Goal: Task Accomplishment & Management: Use online tool/utility

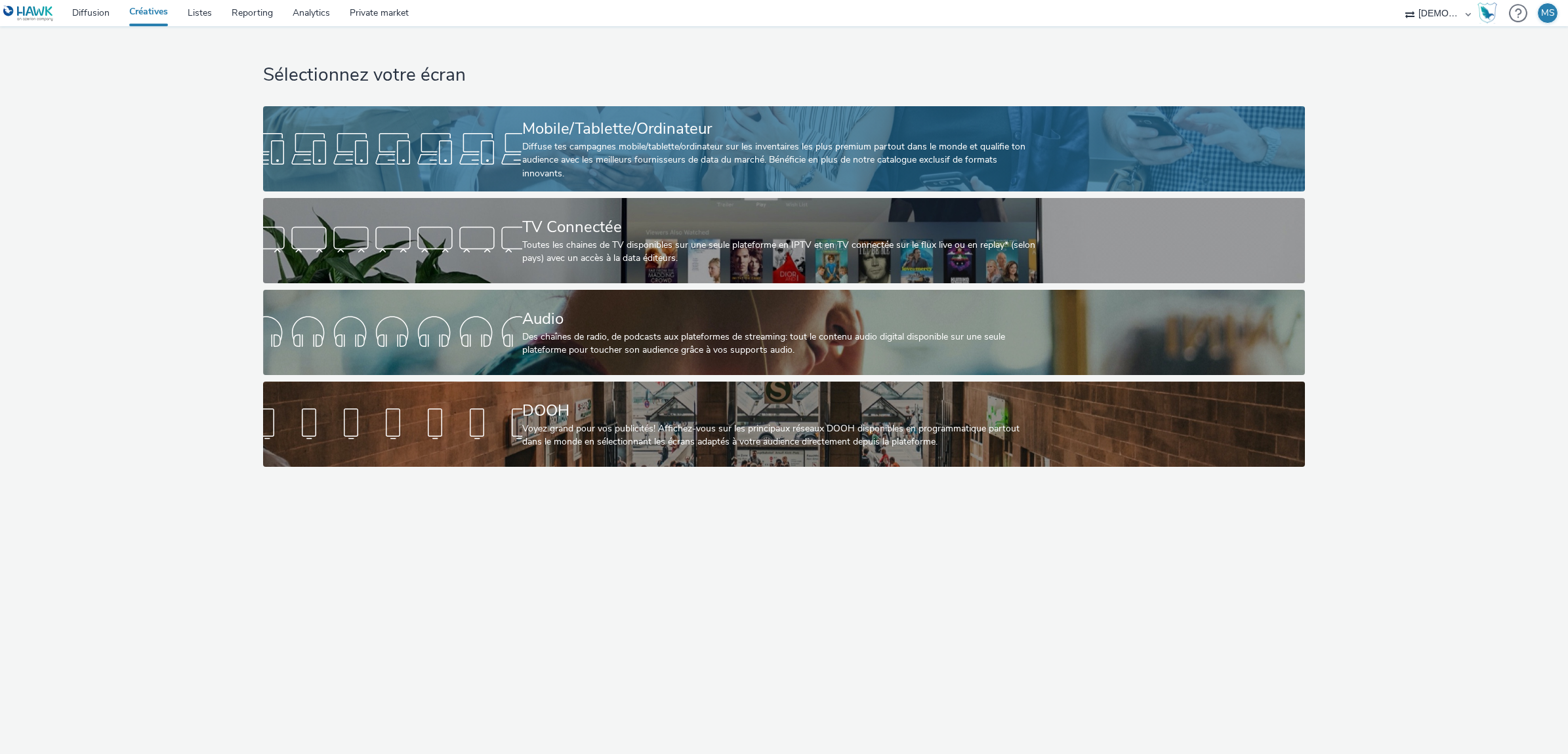
click at [388, 122] on link "Mobile/Tablette/Ordinateur Diffuse tes campagnes mobile/tablette/ordinateur sur…" at bounding box center [784, 148] width 1042 height 85
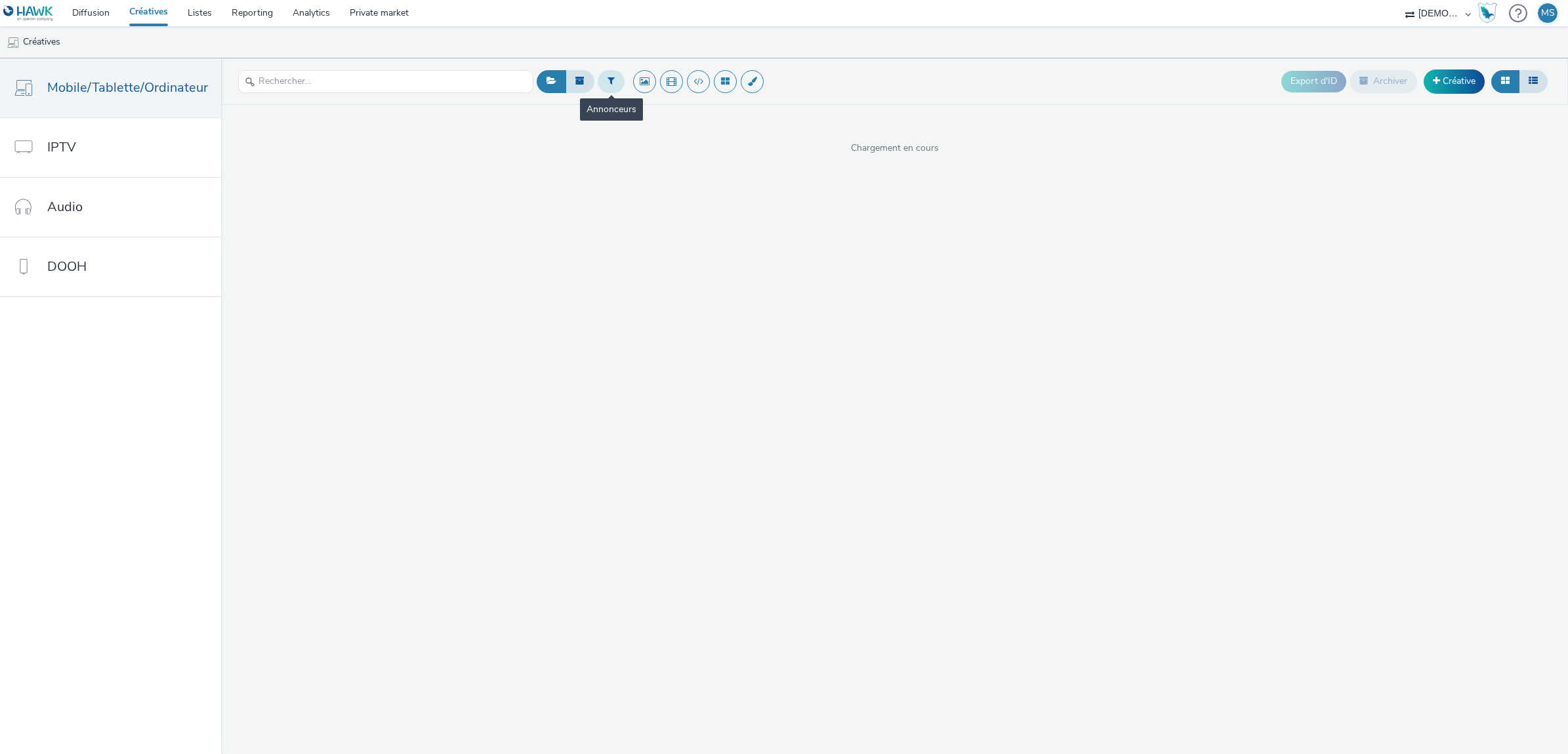
click at [607, 83] on icon at bounding box center [611, 80] width 7 height 9
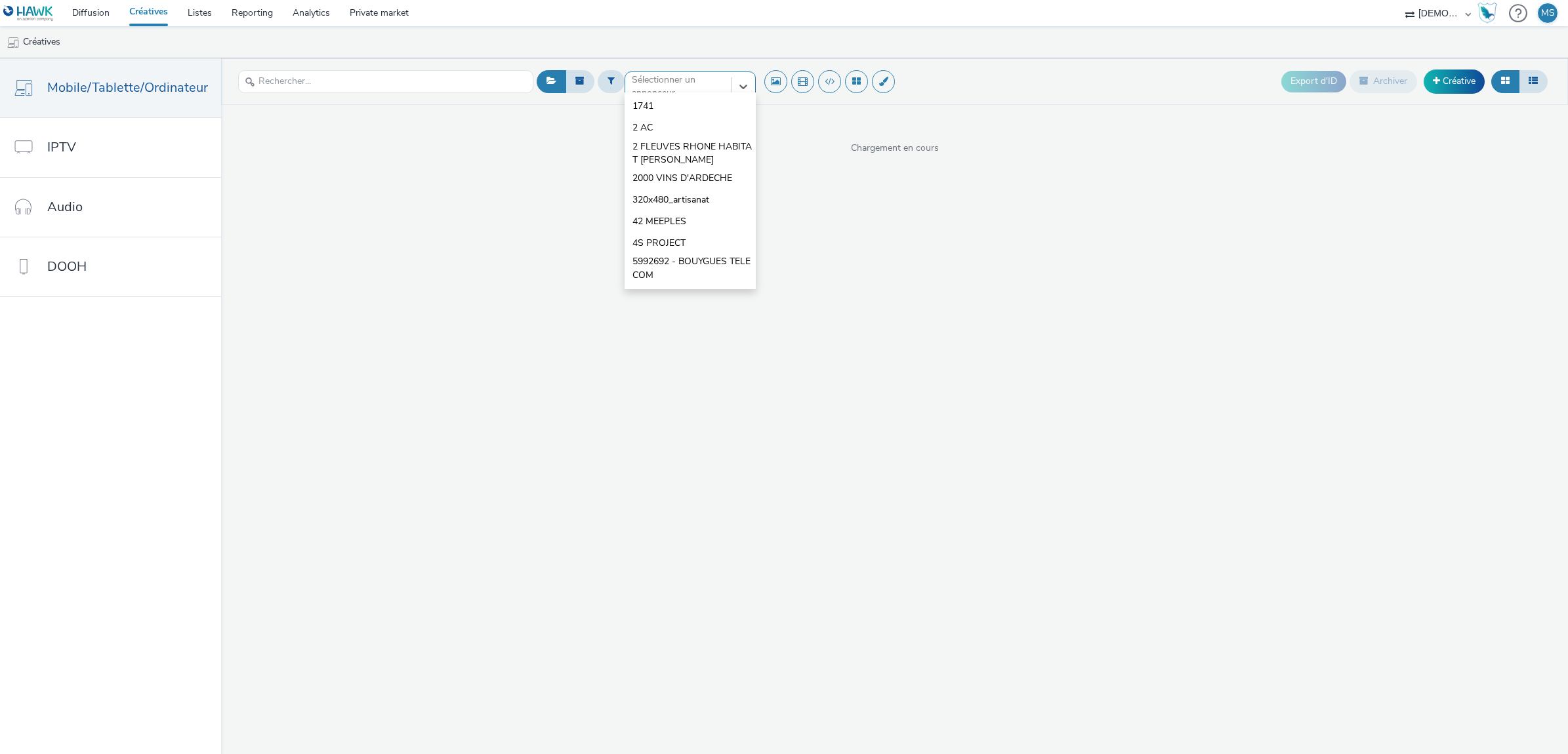
click at [645, 92] on div "option 1741 focused, 1 of 10. 10 results available. Use Up and Down to choose o…" at bounding box center [690, 82] width 131 height 21
type input "stepha"
click at [633, 105] on span "[PERSON_NAME] Cycles" at bounding box center [683, 106] width 102 height 13
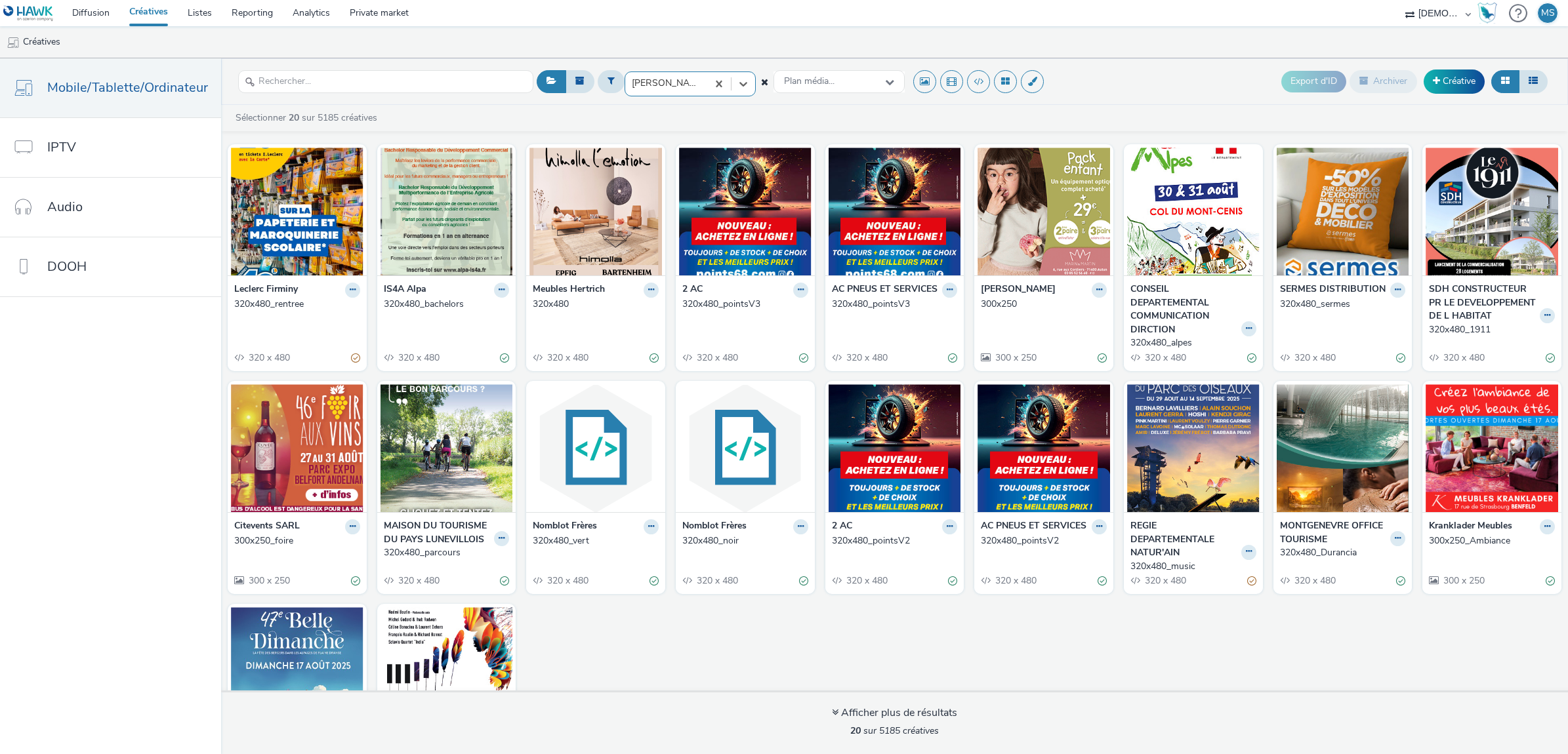
click at [671, 81] on div at bounding box center [666, 83] width 69 height 15
click at [913, 111] on div "Sélectionner 20 sur 5185 créatives" at bounding box center [898, 117] width 1327 height 13
click at [664, 82] on div at bounding box center [666, 83] width 69 height 15
type input "[PERSON_NAME]"
click at [664, 113] on li "[PERSON_NAME] Cycles" at bounding box center [690, 106] width 131 height 22
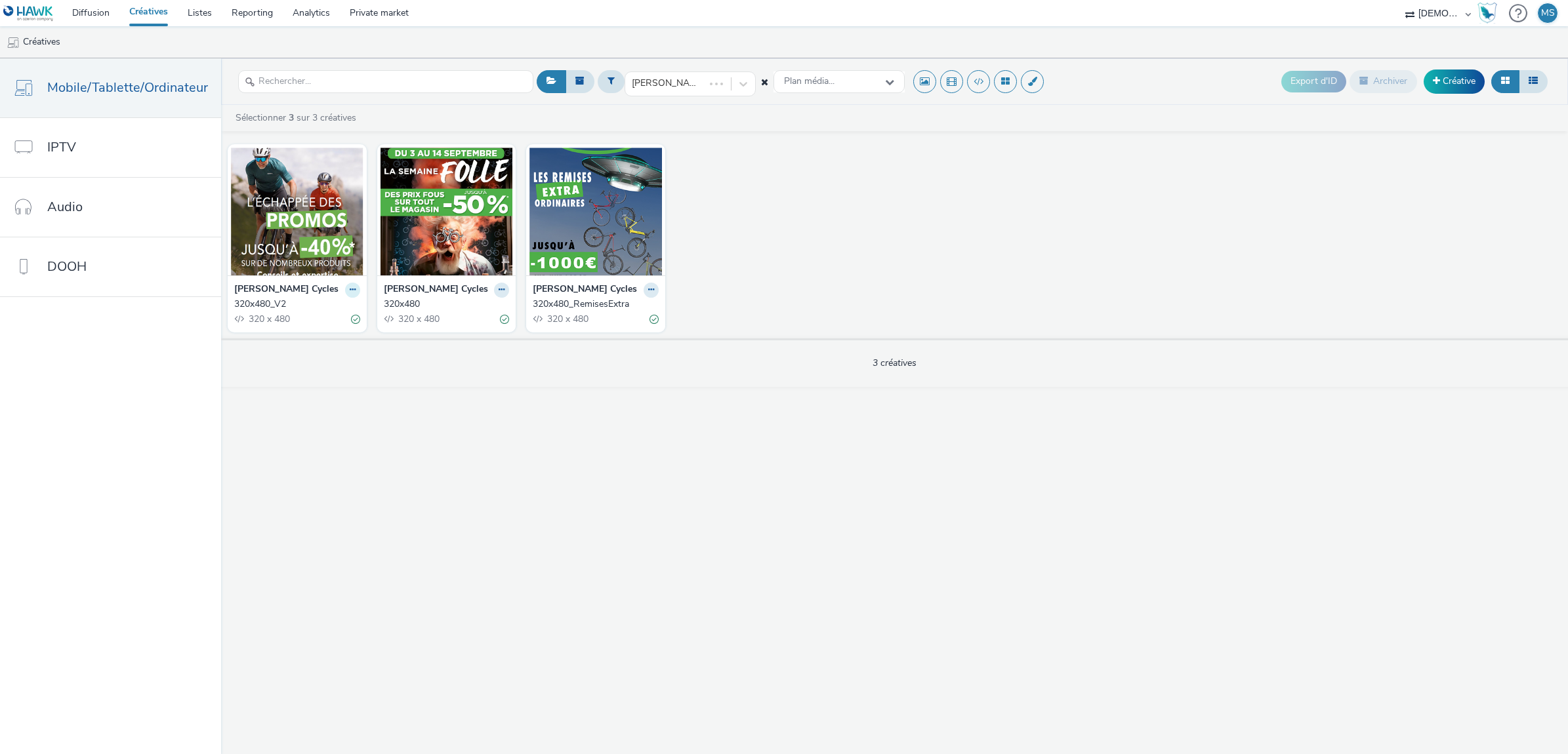
click at [345, 290] on button at bounding box center [352, 290] width 15 height 15
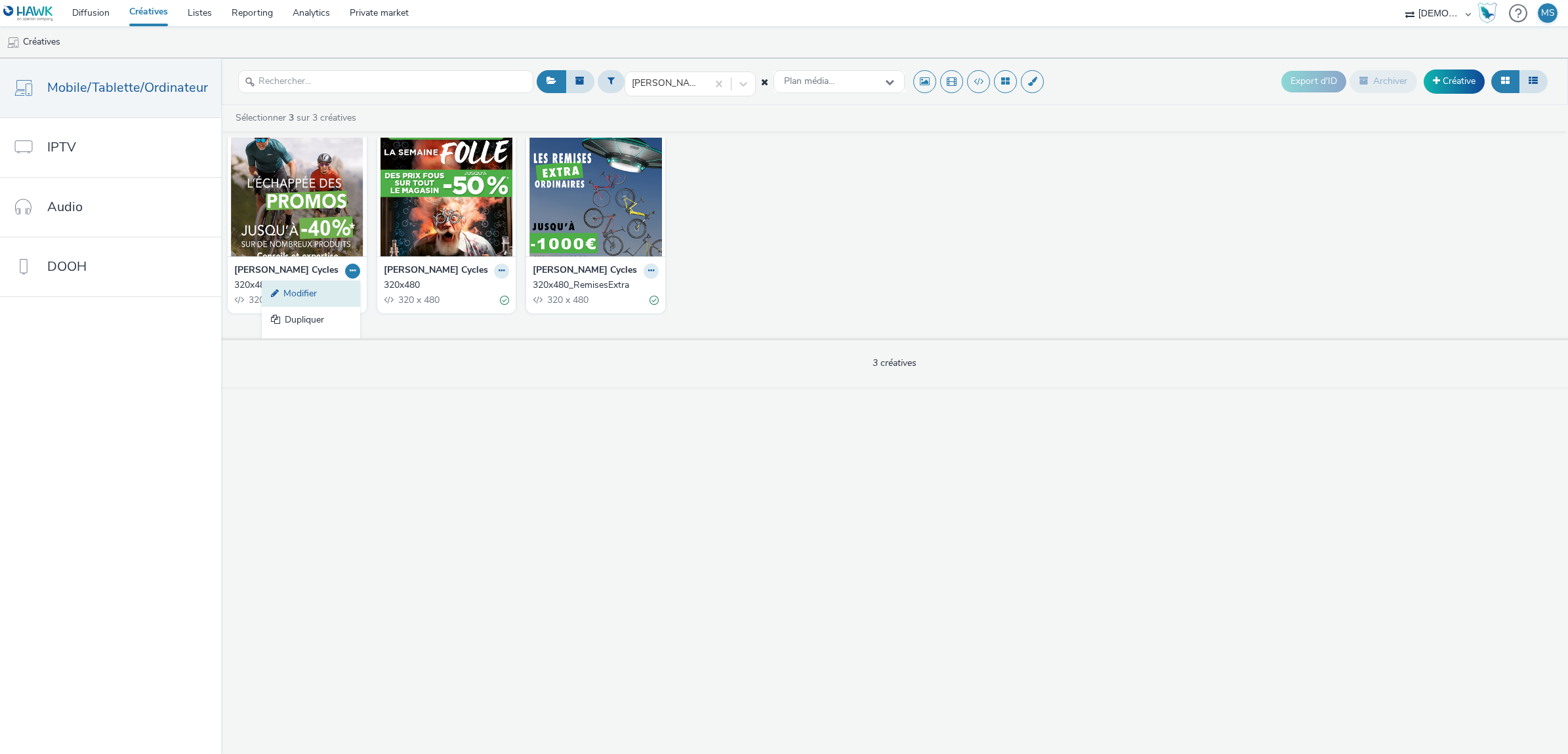
scroll to position [66, 0]
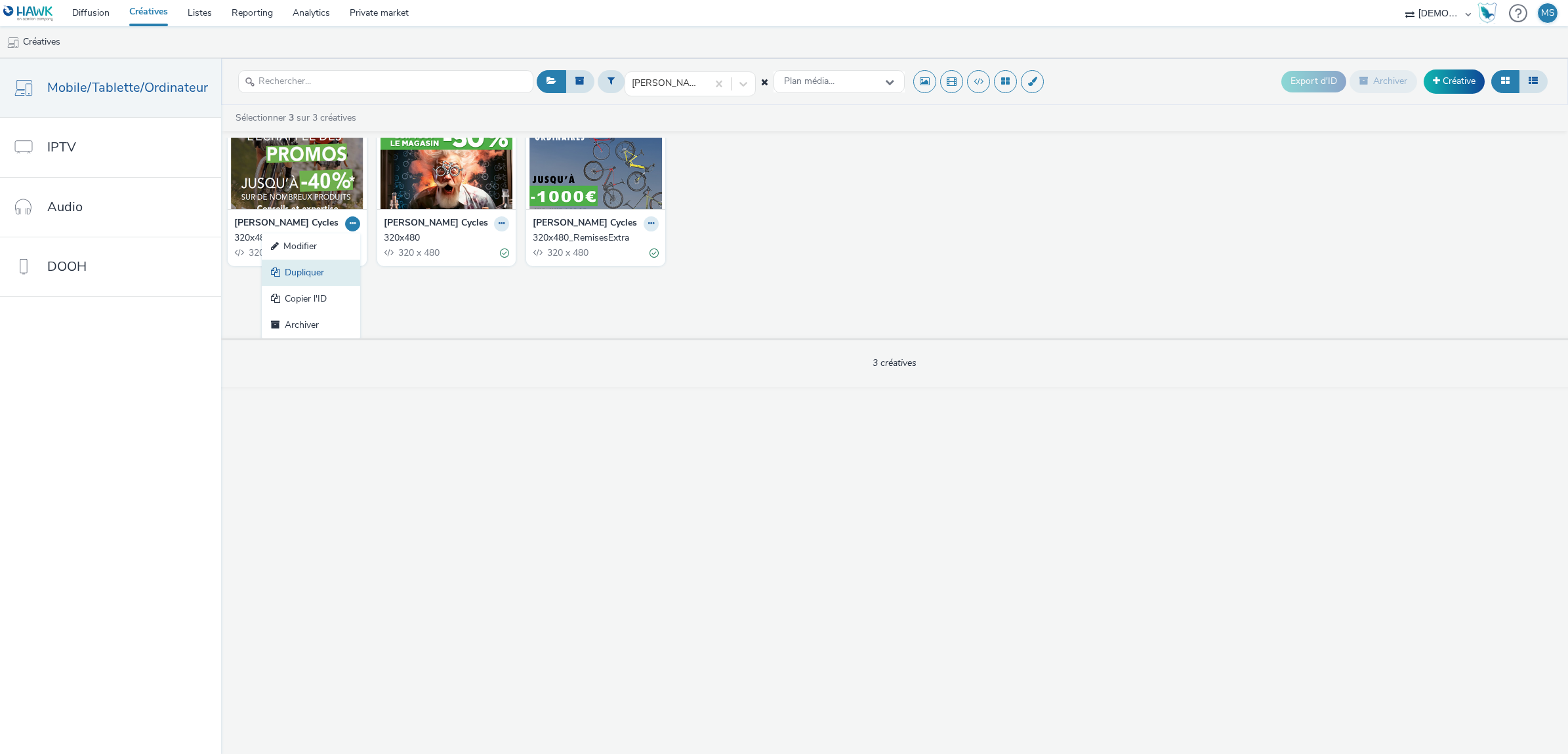
click at [285, 269] on link "Dupliquer" at bounding box center [311, 272] width 99 height 26
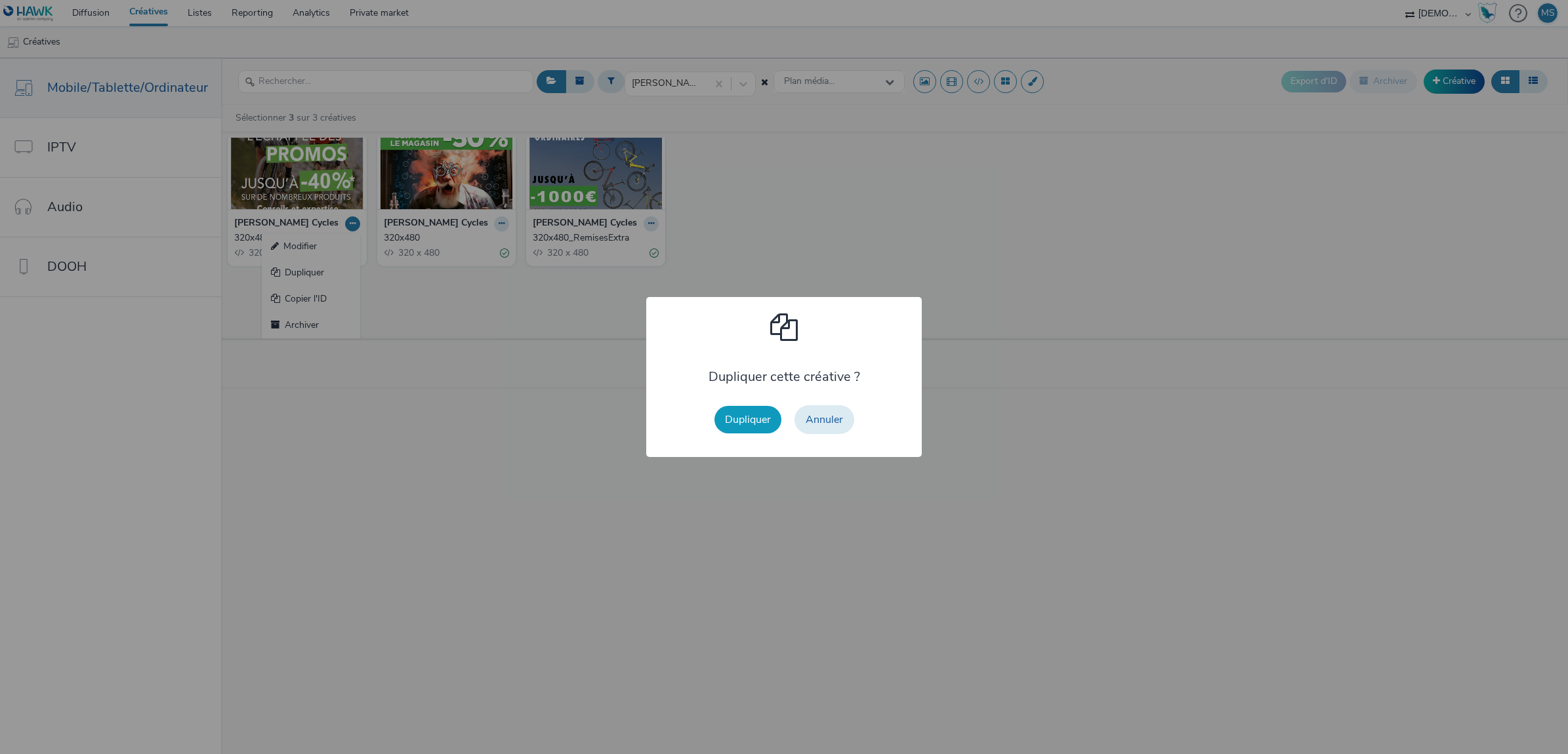
click at [759, 411] on button "Dupliquer" at bounding box center [747, 419] width 67 height 27
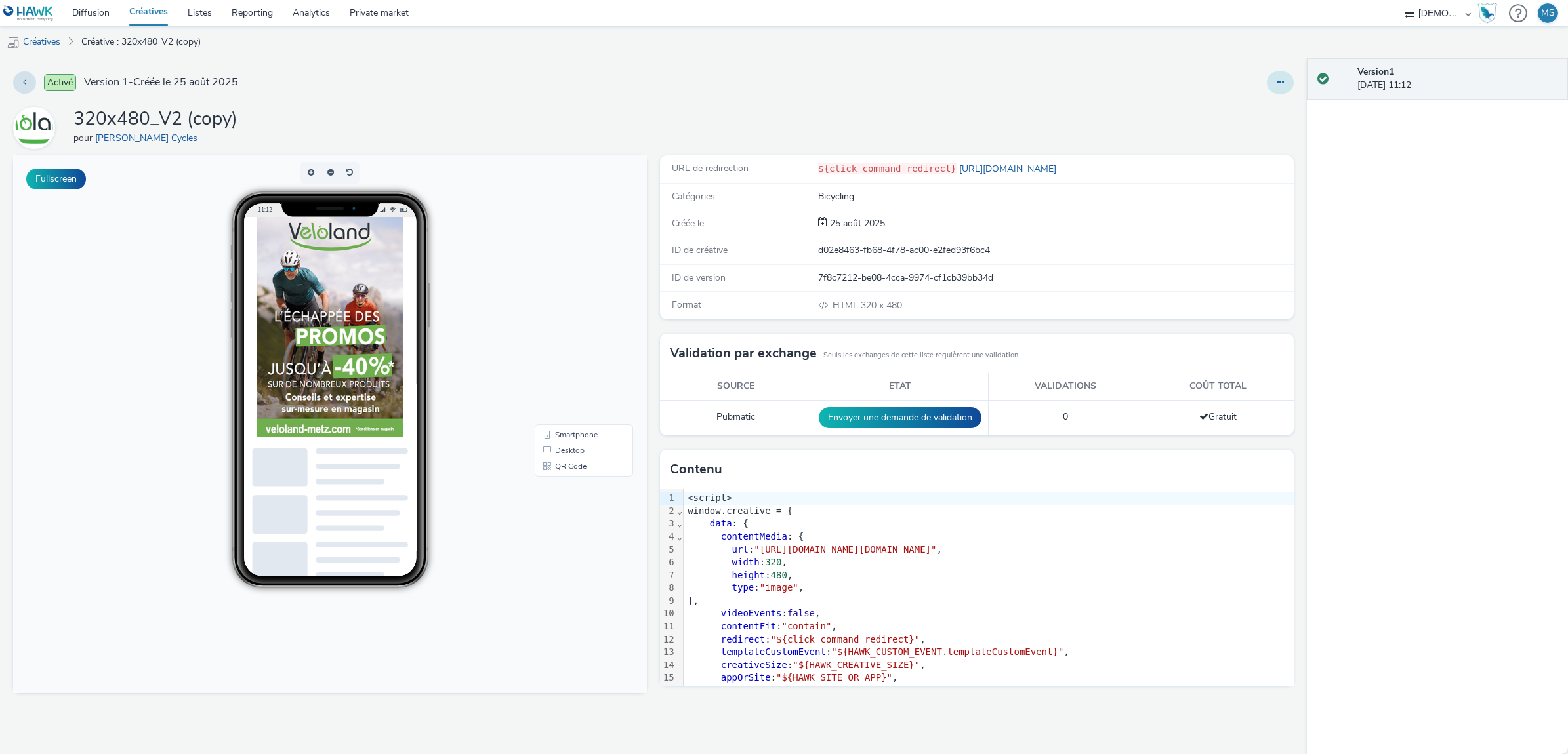
click at [1281, 72] on button at bounding box center [1280, 83] width 27 height 23
click at [1264, 109] on link "Modifier" at bounding box center [1245, 108] width 99 height 26
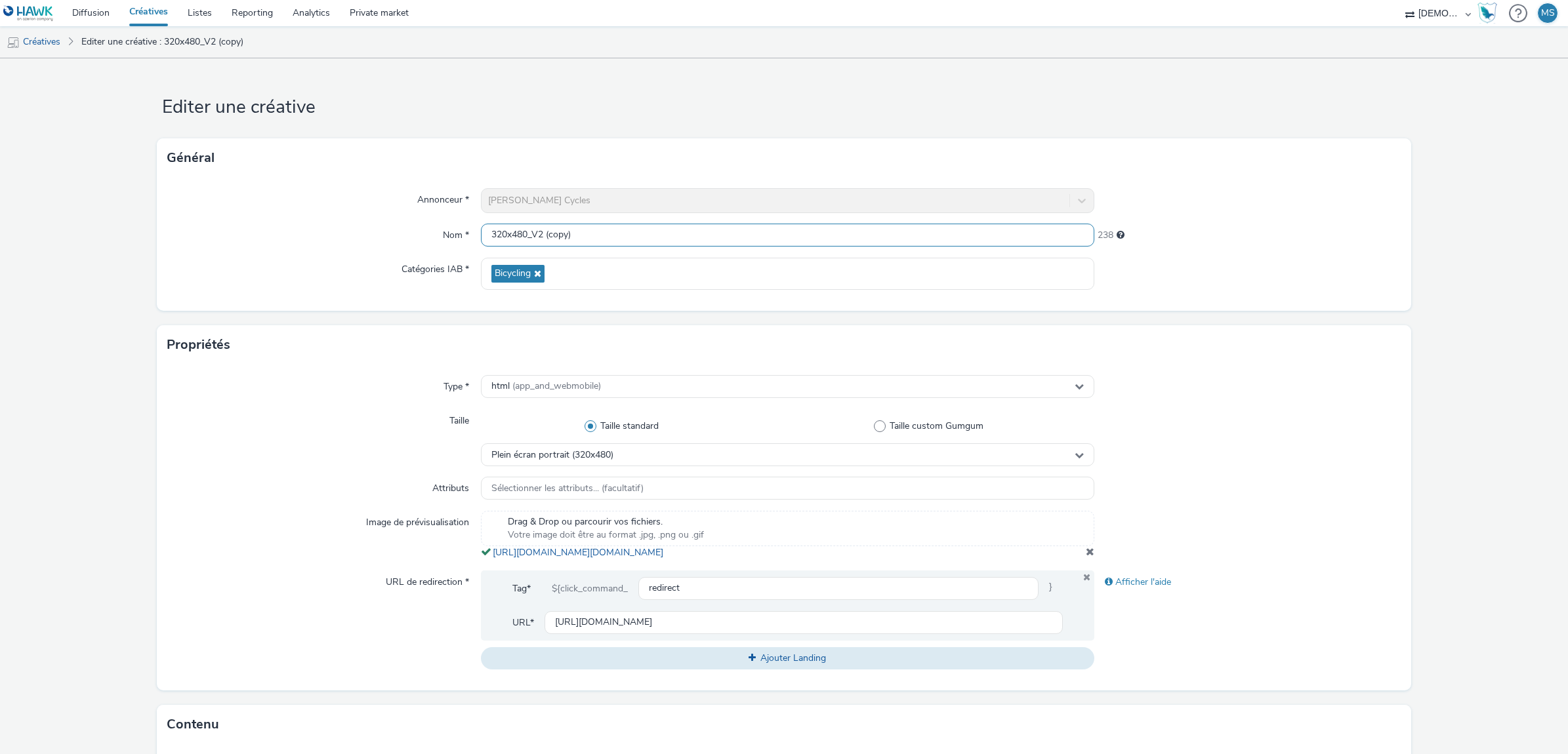
drag, startPoint x: 588, startPoint y: 237, endPoint x: 531, endPoint y: 233, distance: 57.1
click at [531, 233] on input "320x480_V2 (copy)" at bounding box center [788, 235] width 614 height 23
type input "320x480_veloland"
click at [1218, 325] on div "Propriétés" at bounding box center [784, 345] width 1254 height 39
click at [1086, 556] on span at bounding box center [1090, 551] width 8 height 11
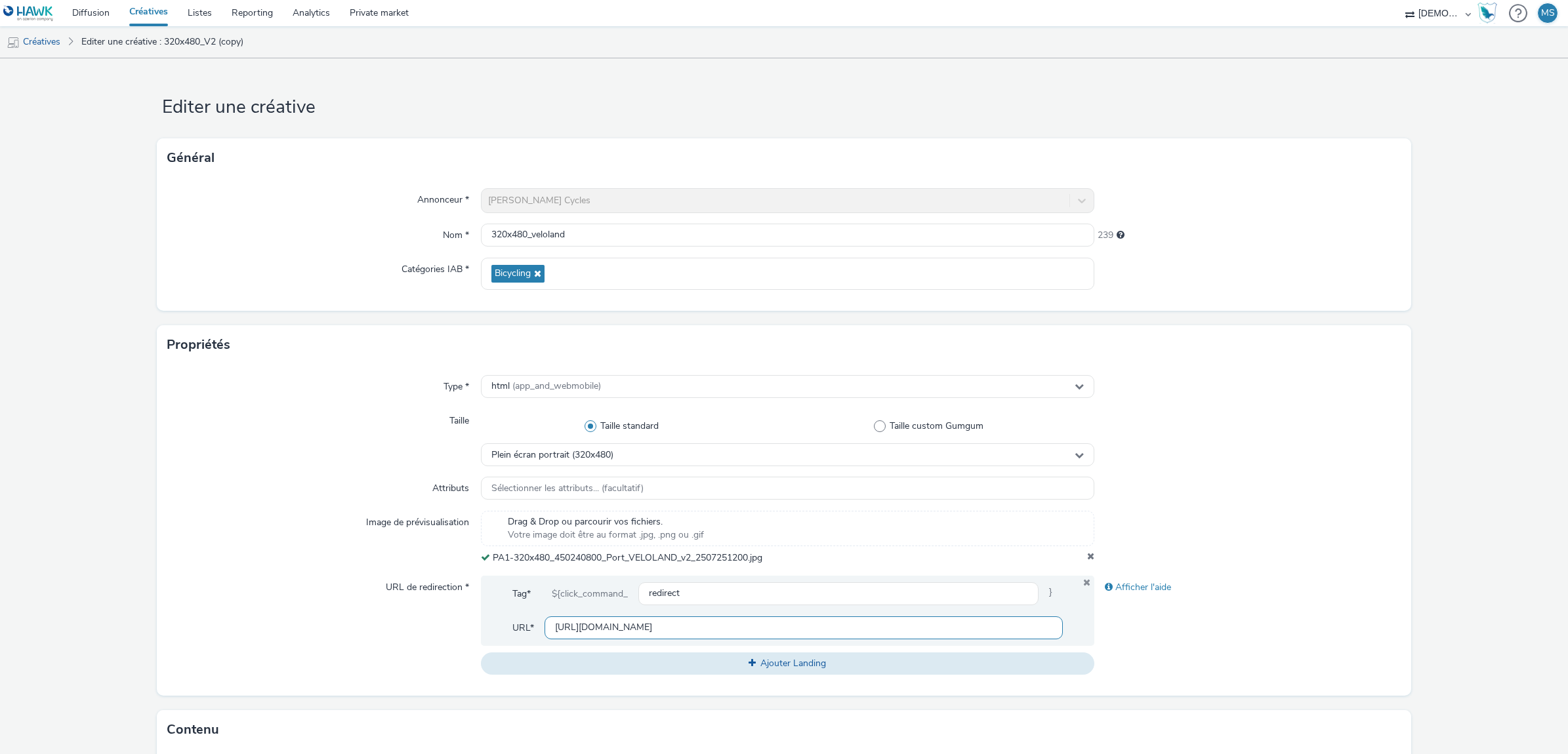
click at [643, 631] on input "[URL][DOMAIN_NAME]" at bounding box center [804, 627] width 518 height 23
paste input "40600&utm_medium=PA1_1080_192"
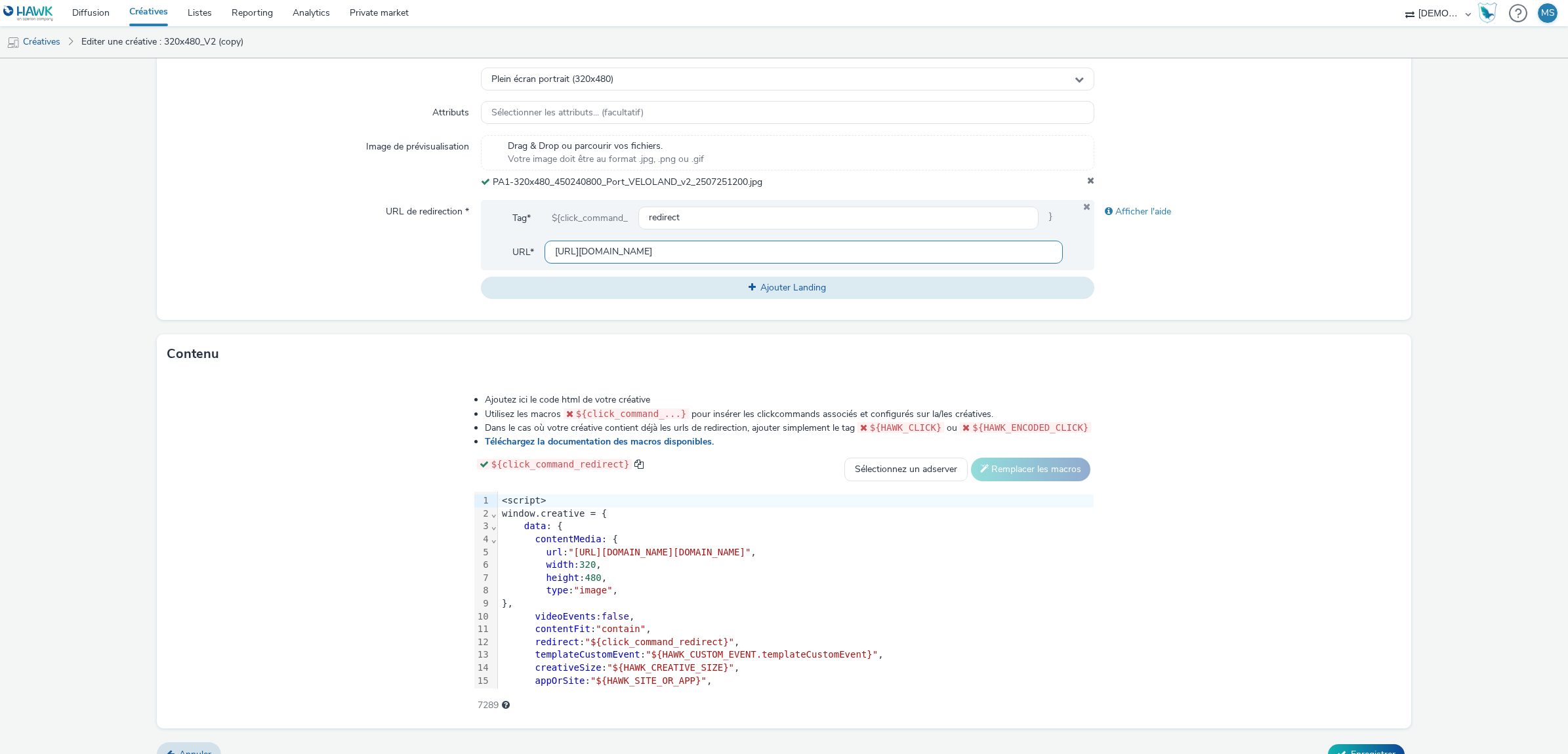
scroll to position [395, 0]
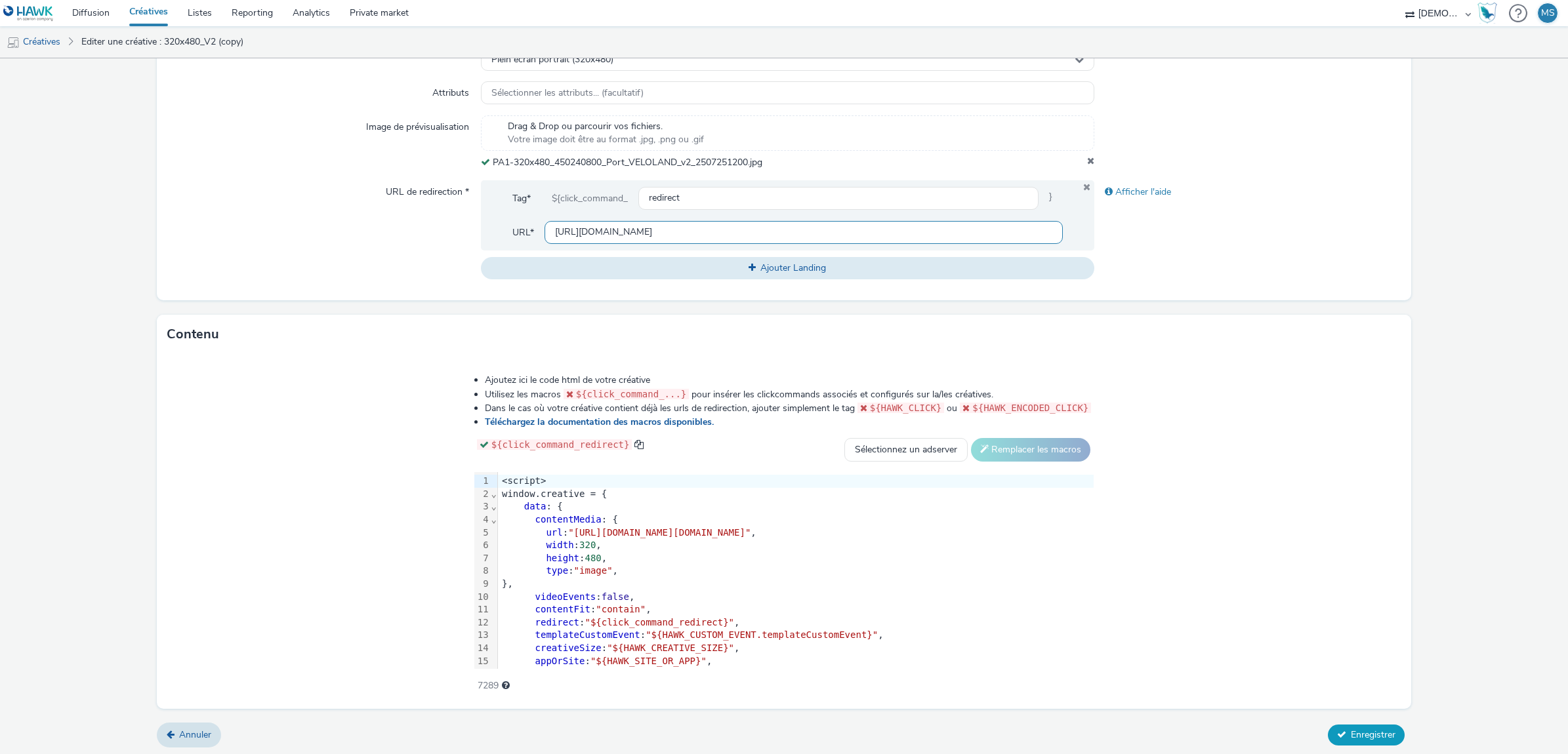
type input "[URL][DOMAIN_NAME]"
click at [1369, 736] on span "Enregistrer" at bounding box center [1372, 735] width 44 height 13
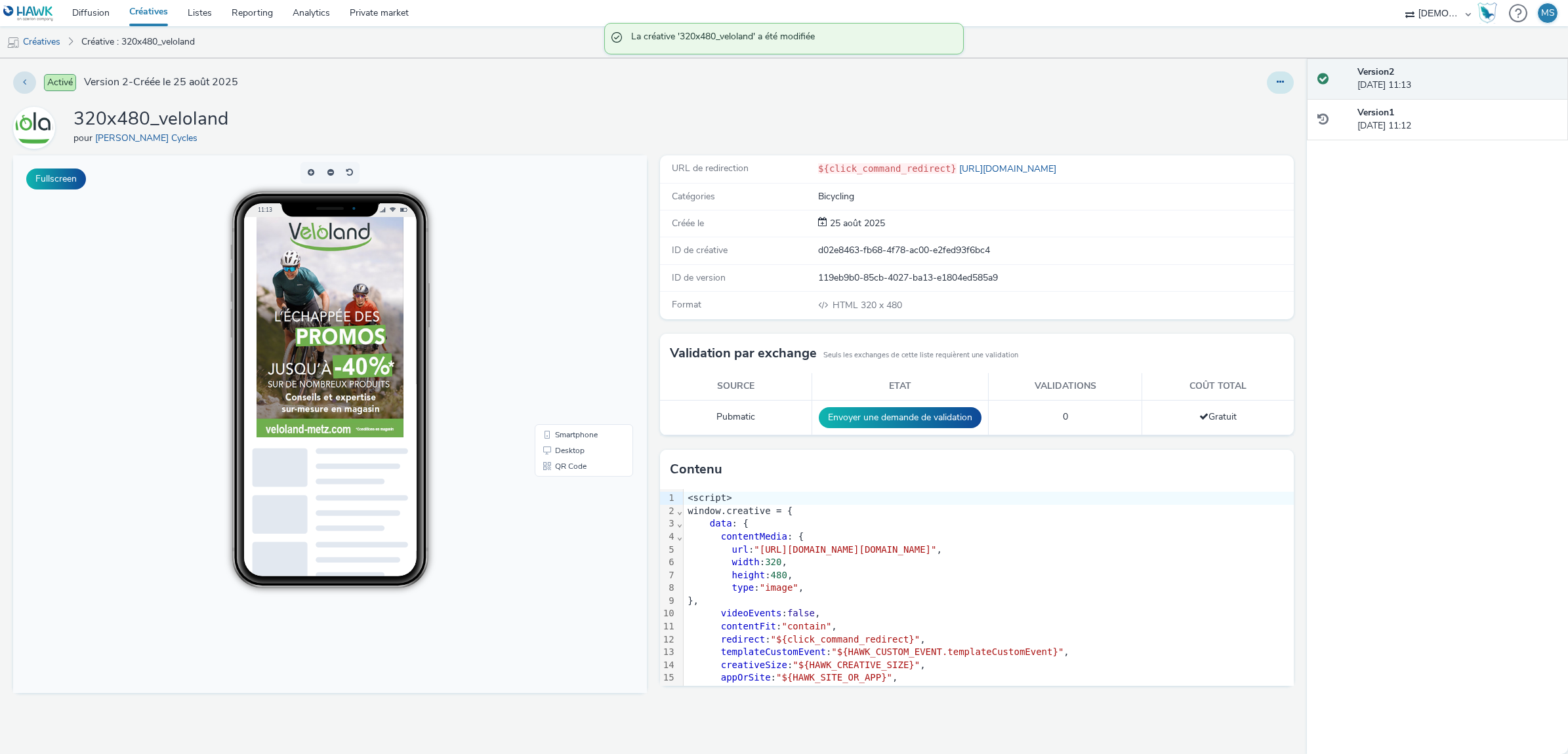
click at [1283, 87] on button at bounding box center [1280, 83] width 27 height 23
click at [1261, 110] on link "Modifier" at bounding box center [1245, 108] width 99 height 26
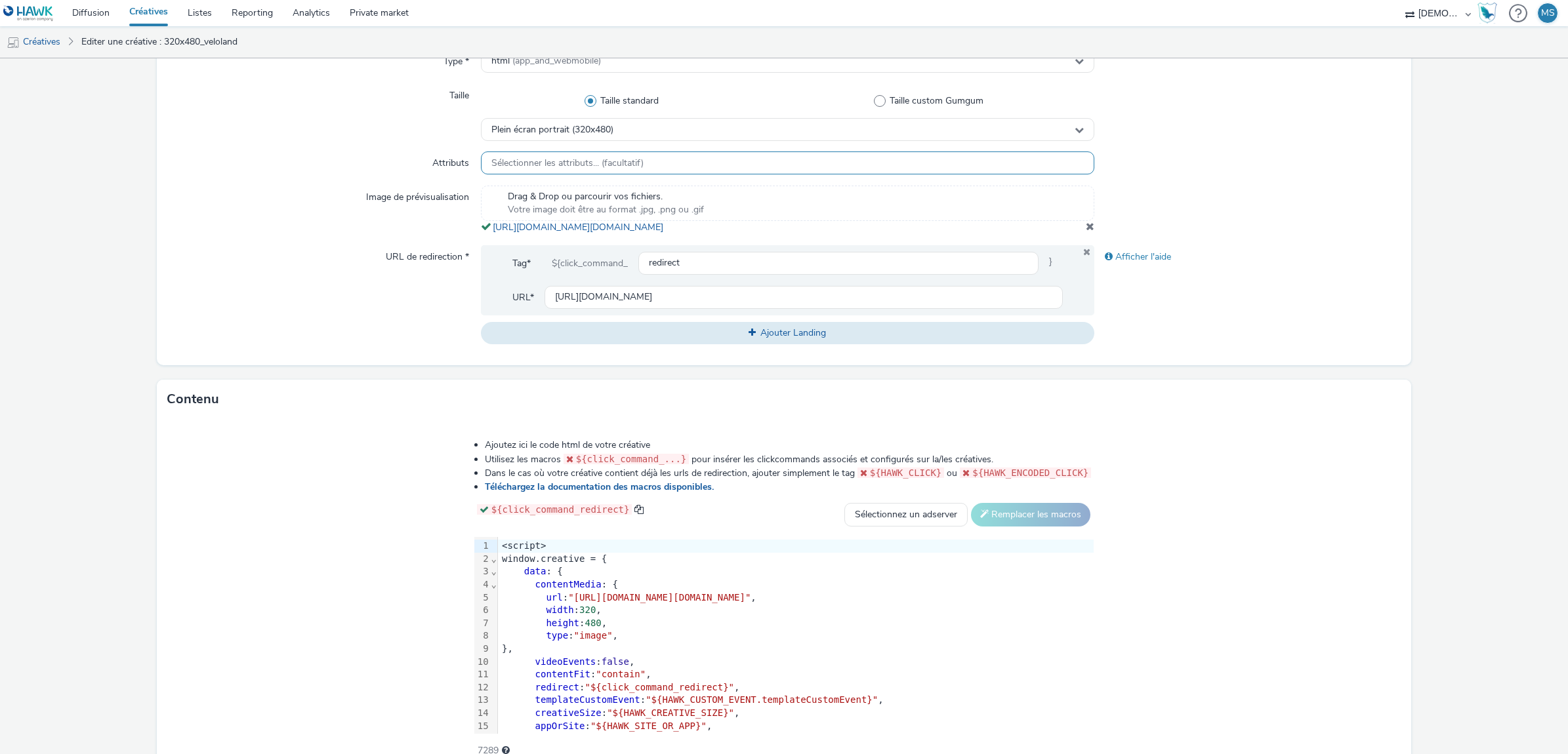
scroll to position [328, 0]
drag, startPoint x: 414, startPoint y: 605, endPoint x: 1215, endPoint y: 608, distance: 801.0
click at [750, 600] on span ""[URL][DOMAIN_NAME][DOMAIN_NAME]"" at bounding box center [659, 594] width 182 height 11
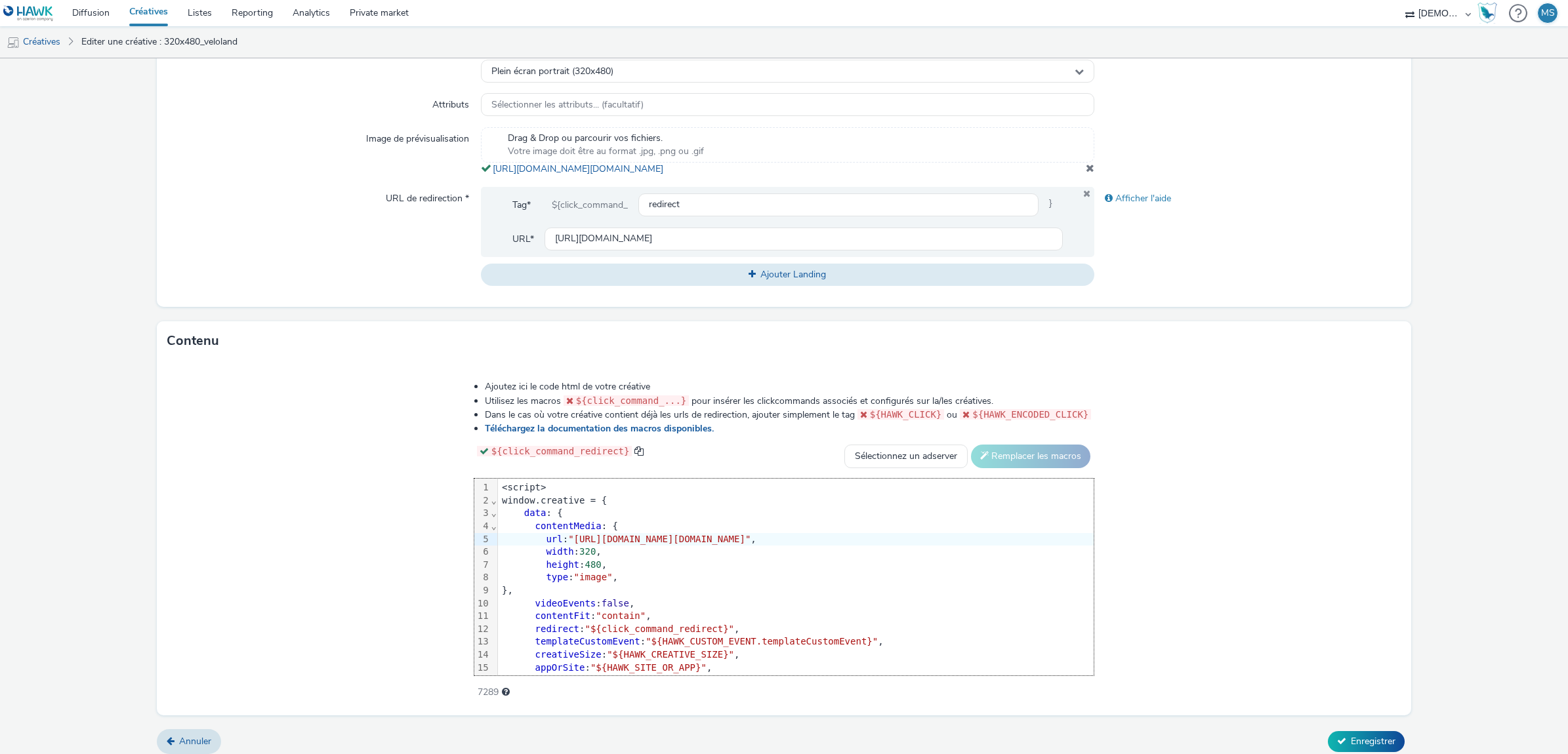
scroll to position [403, 0]
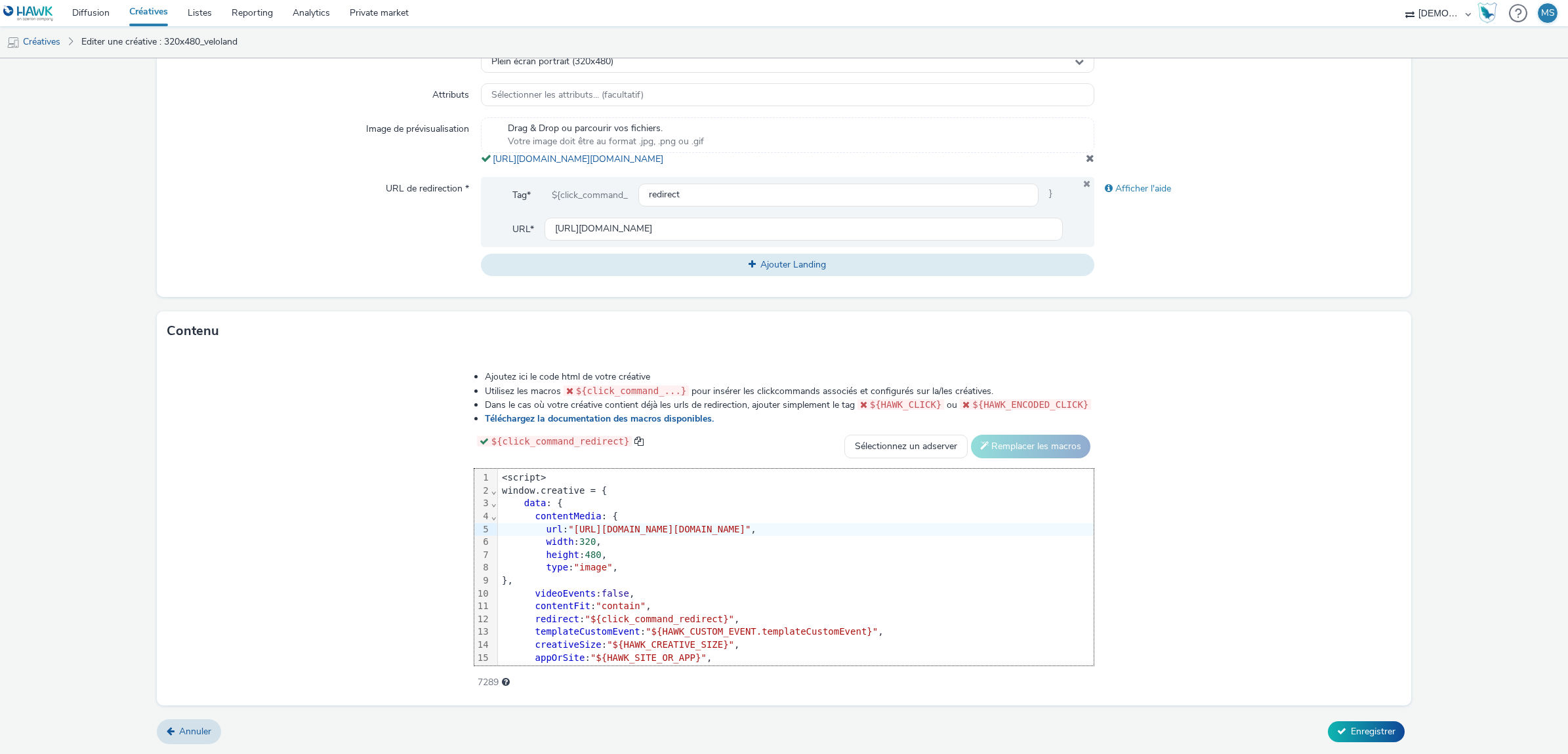
click at [1367, 749] on form "Editer une créative Général Annonceur * [PERSON_NAME] Cycles Nom * 320x480_velo…" at bounding box center [784, 210] width 1568 height 1089
click at [1367, 731] on span "Enregistrer" at bounding box center [1372, 731] width 44 height 13
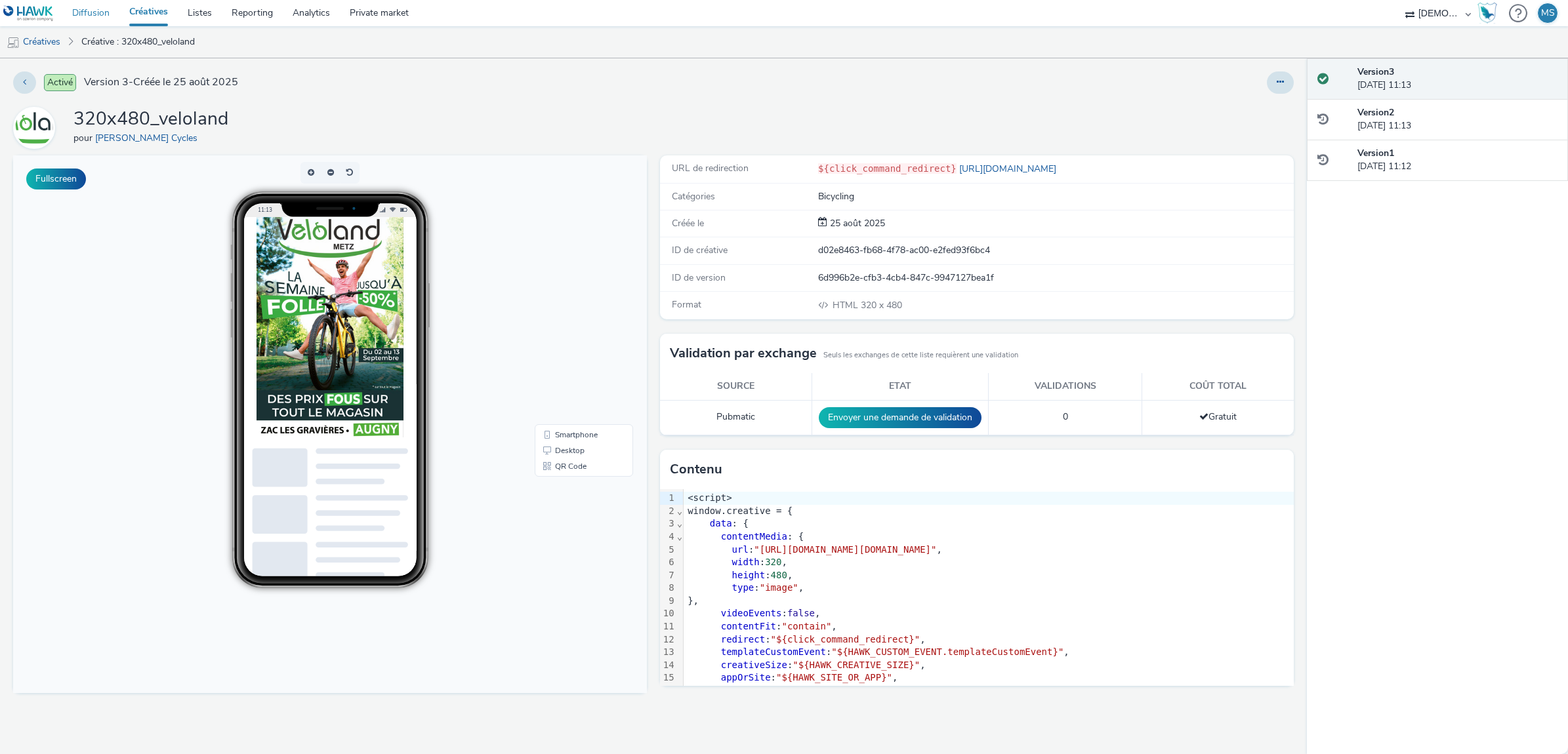
click at [65, 15] on link "Diffusion" at bounding box center [91, 13] width 57 height 26
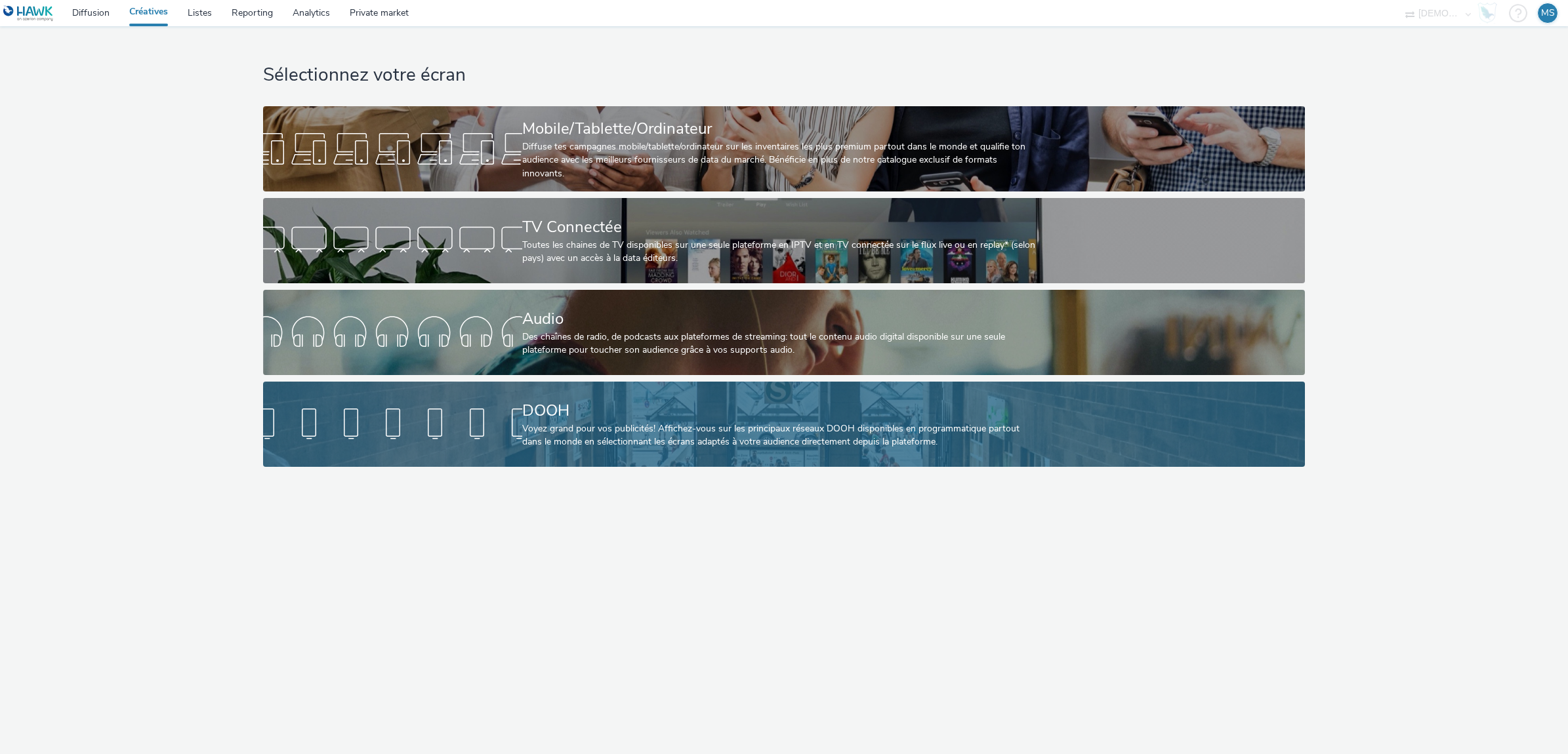
click at [658, 440] on div "Voyez grand pour vos publicités! Affichez-vous sur les principaux réseaux DOOH …" at bounding box center [781, 435] width 518 height 27
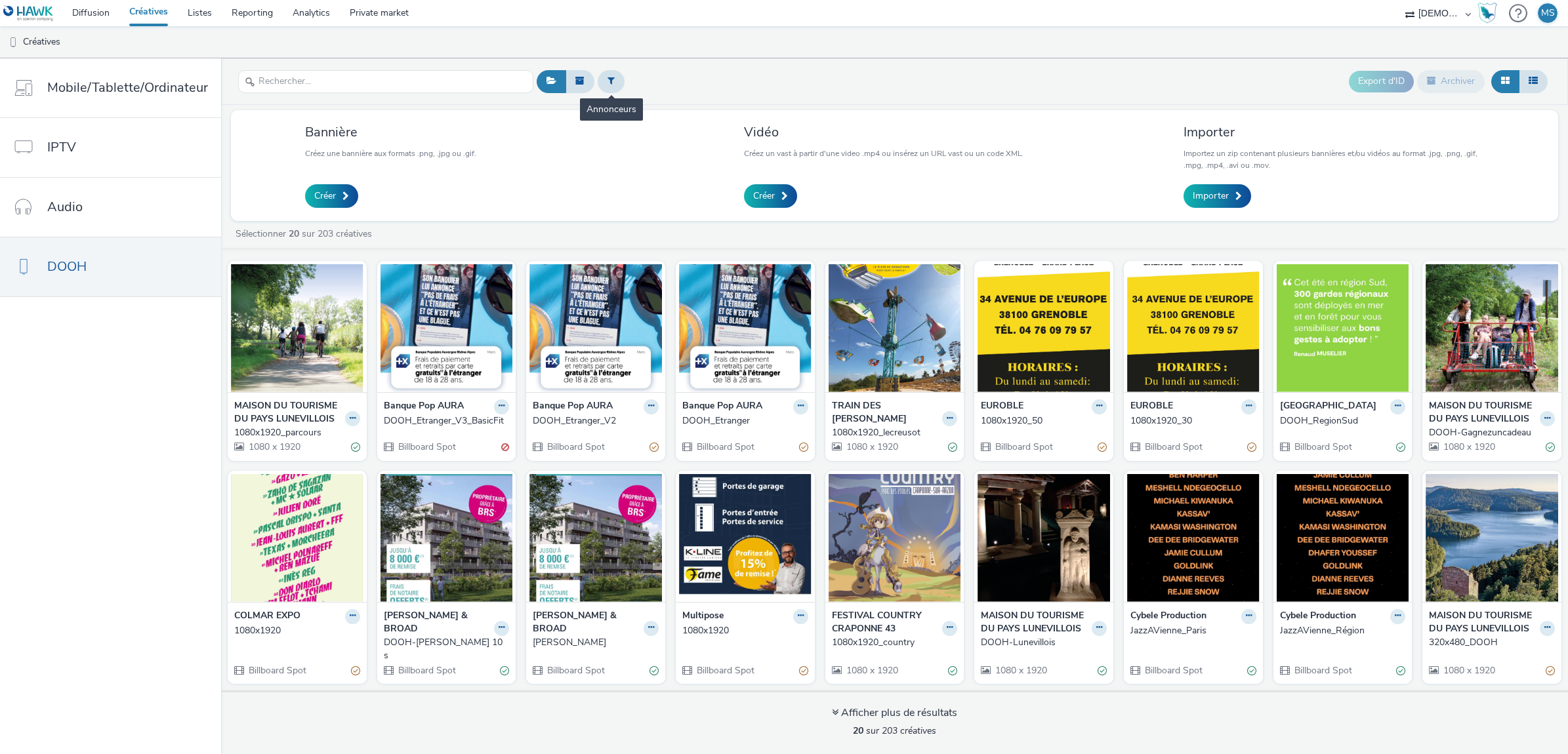
click at [617, 88] on span at bounding box center [611, 82] width 27 height 23
click at [598, 82] on button at bounding box center [611, 82] width 27 height 23
click at [655, 88] on div at bounding box center [678, 87] width 92 height 15
type input "steph"
click at [662, 101] on span "[PERSON_NAME] Cycles" at bounding box center [683, 106] width 102 height 13
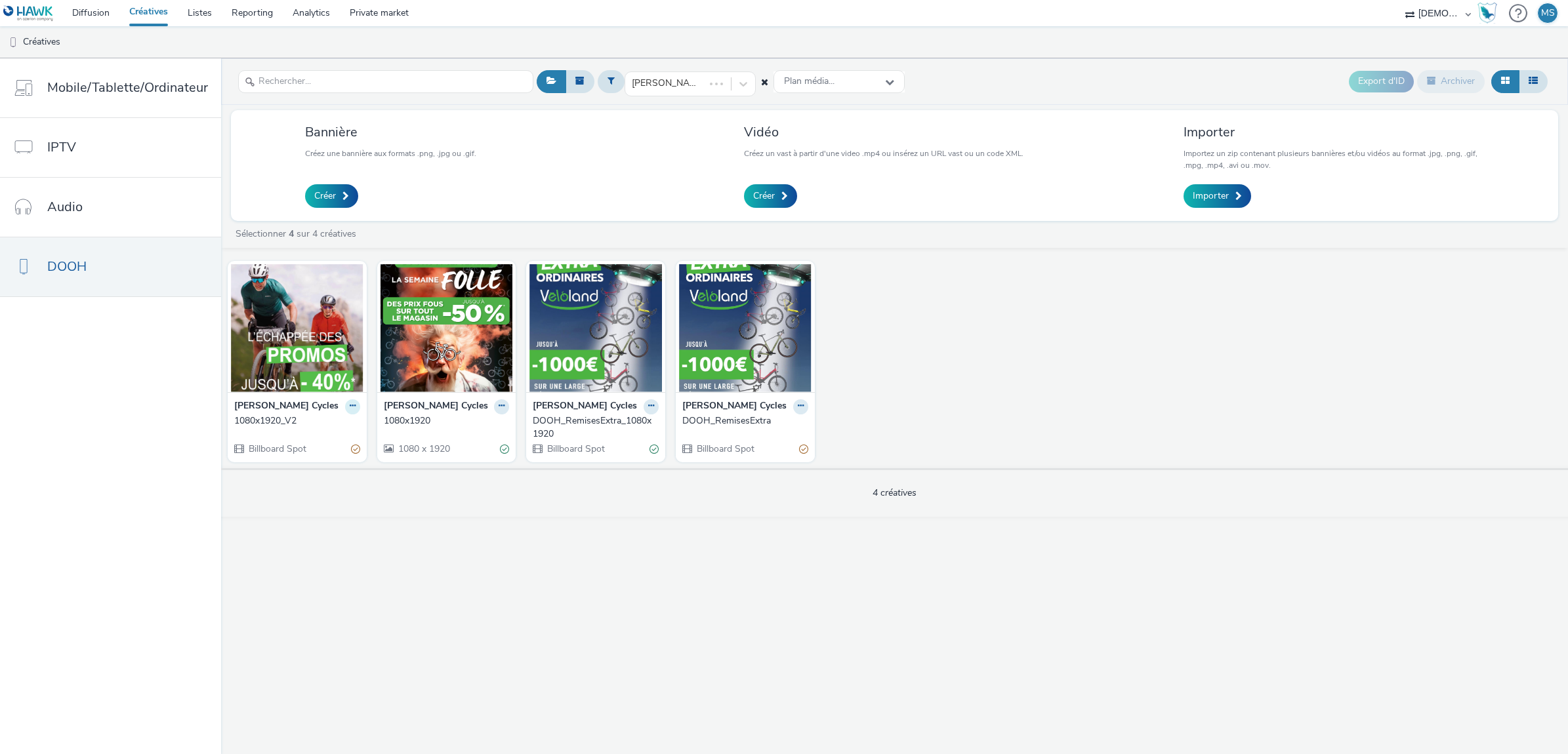
click at [354, 409] on button at bounding box center [352, 407] width 15 height 15
click at [313, 448] on link "Dupliquer" at bounding box center [311, 455] width 99 height 26
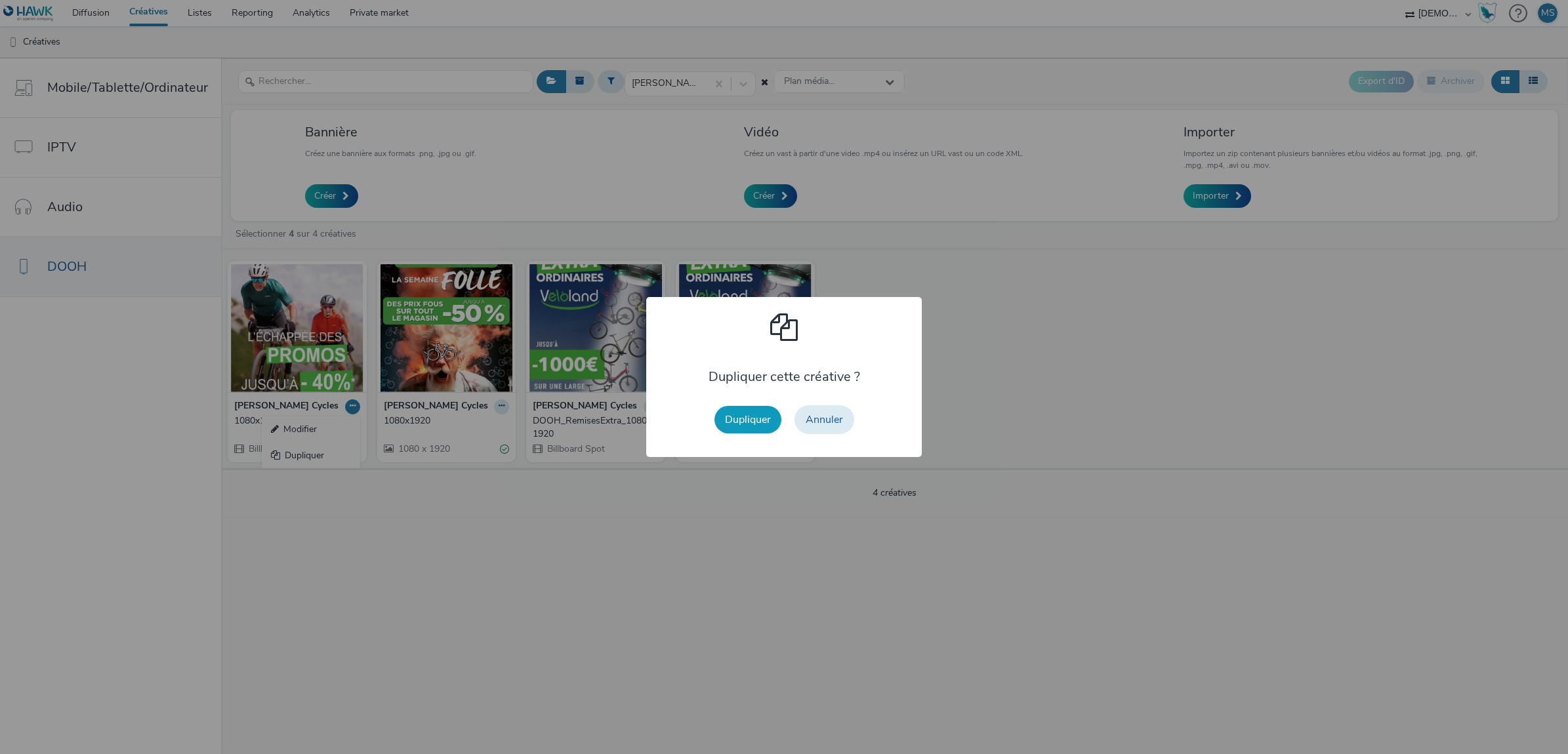
click at [744, 416] on button "Dupliquer" at bounding box center [747, 419] width 67 height 27
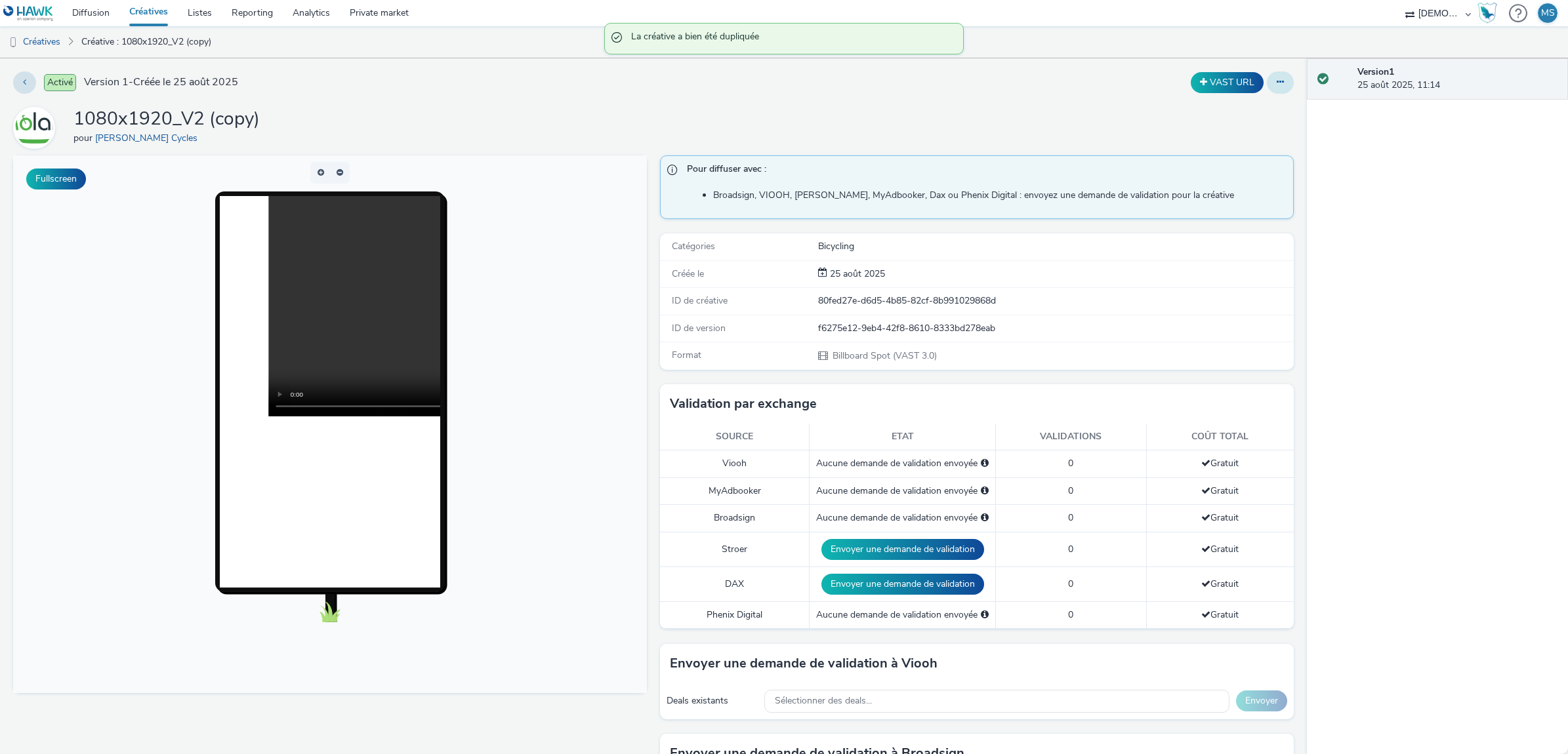
click at [1277, 87] on button at bounding box center [1280, 83] width 27 height 23
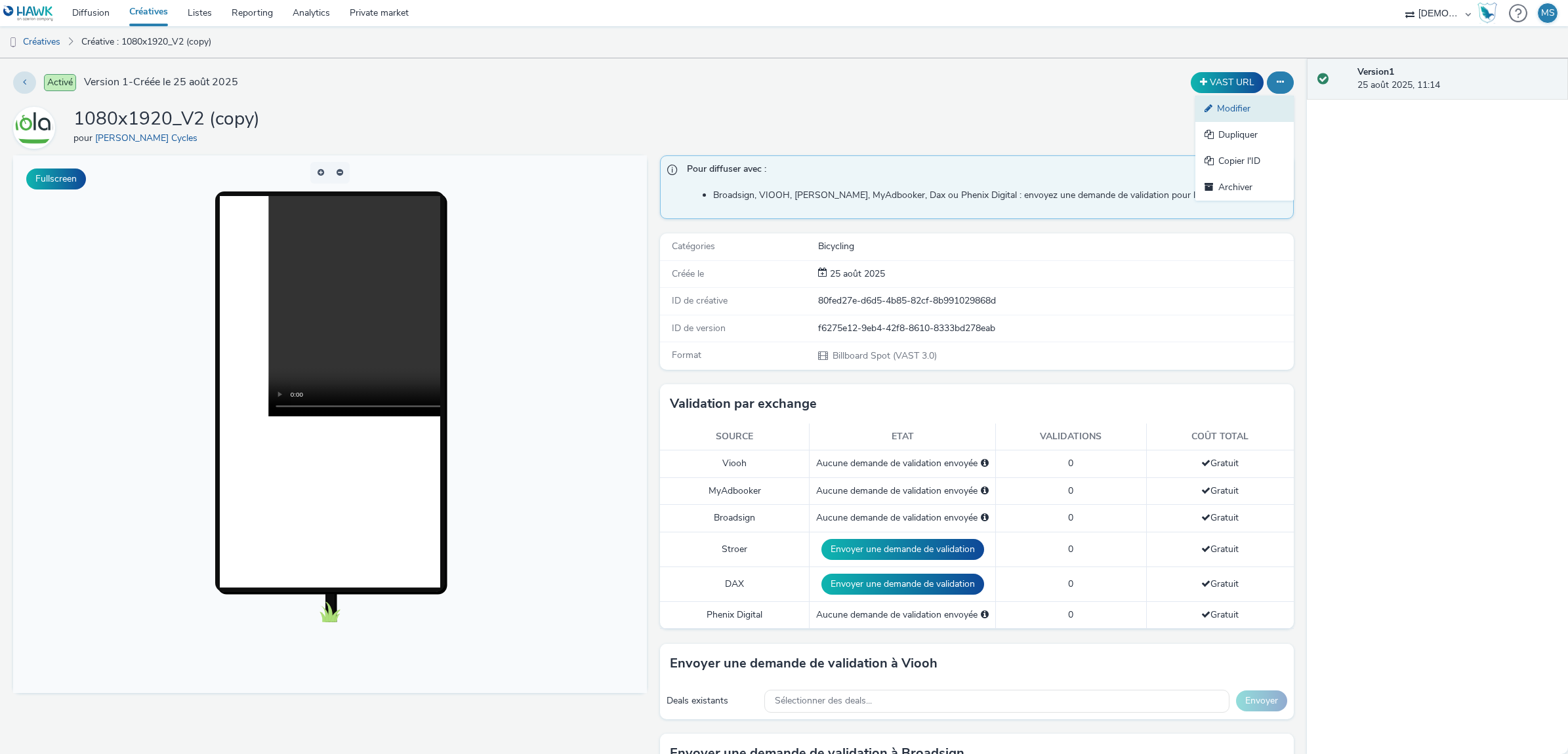
click at [1214, 109] on link "Modifier" at bounding box center [1245, 108] width 99 height 26
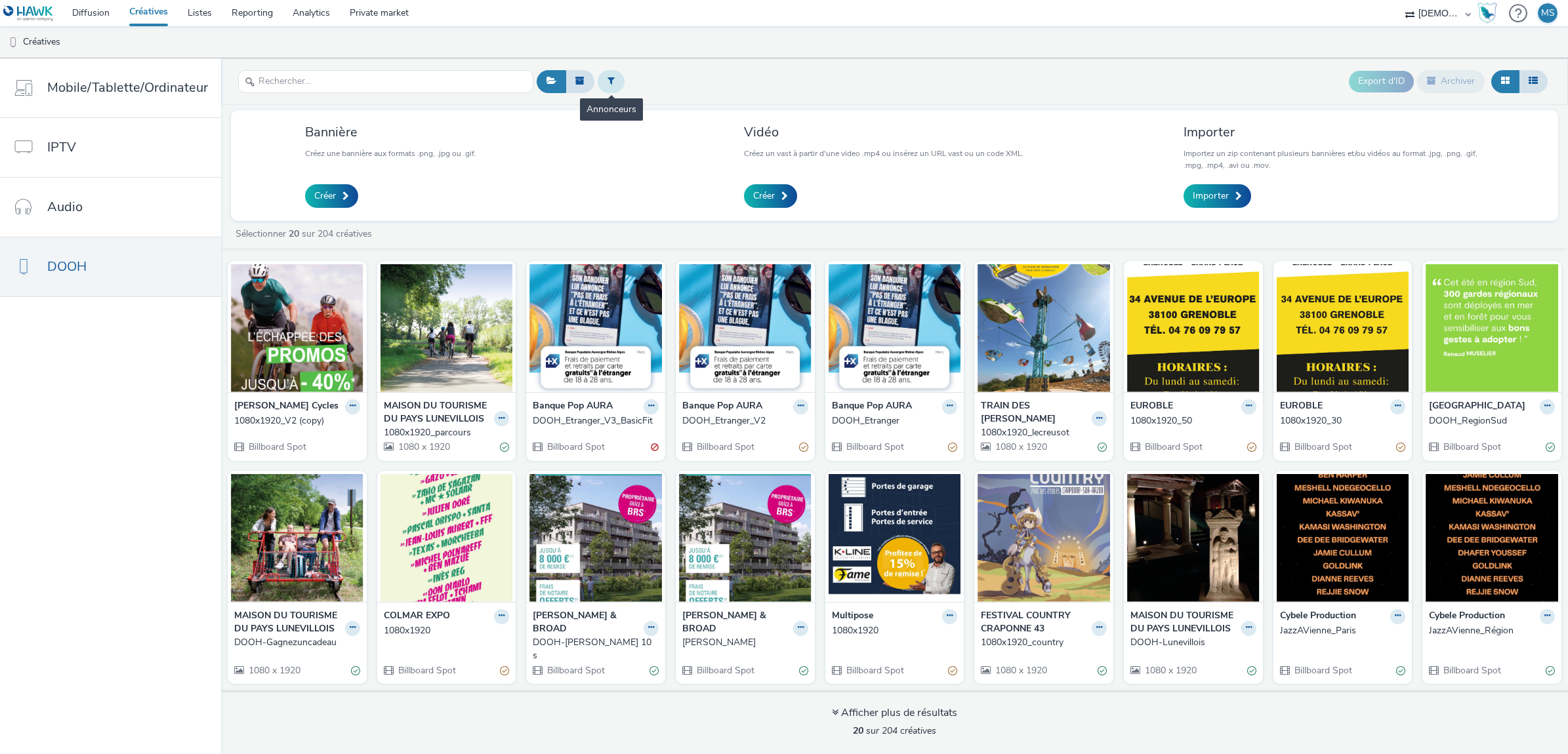
click at [612, 82] on button at bounding box center [611, 82] width 27 height 23
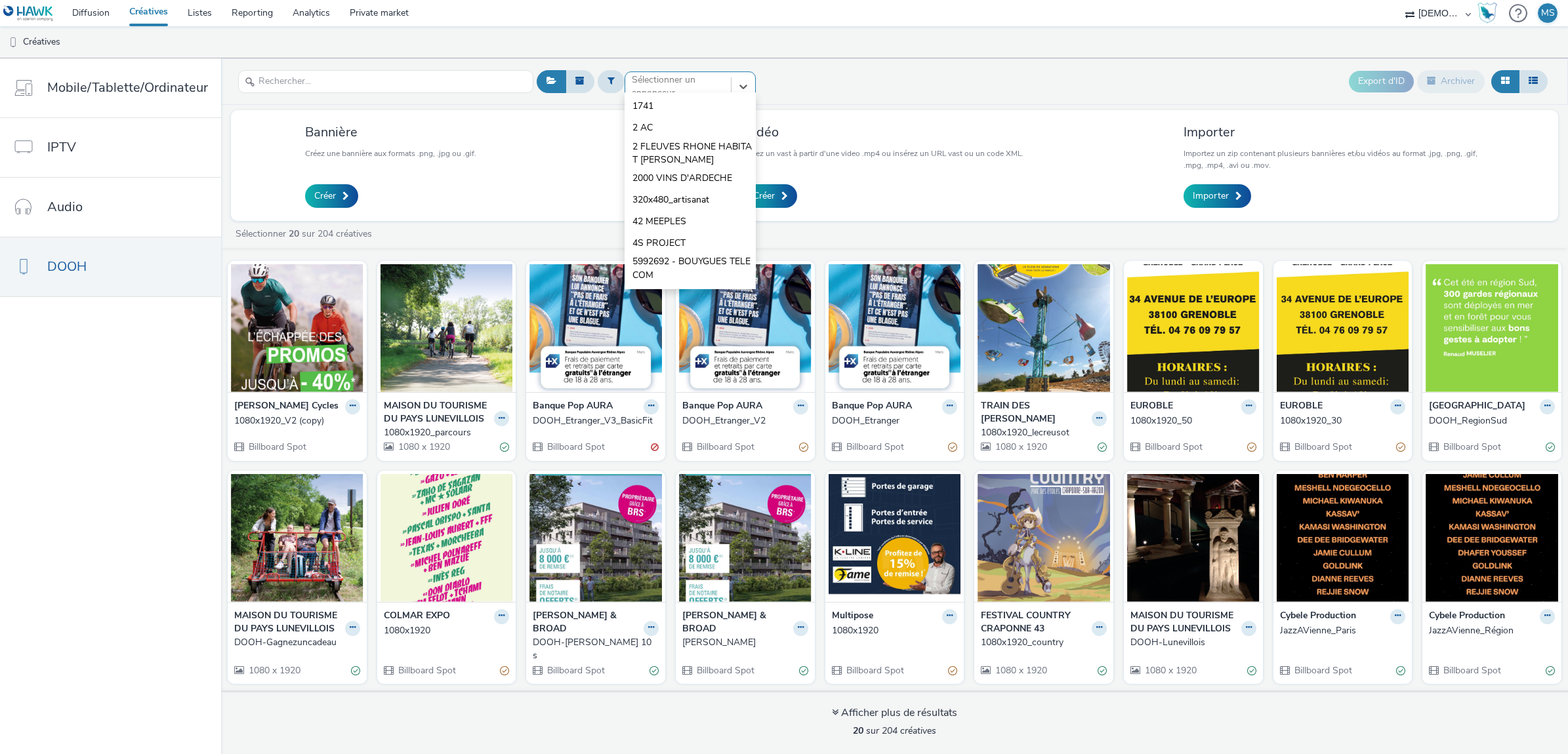
click at [653, 89] on div at bounding box center [678, 87] width 92 height 15
type input "step"
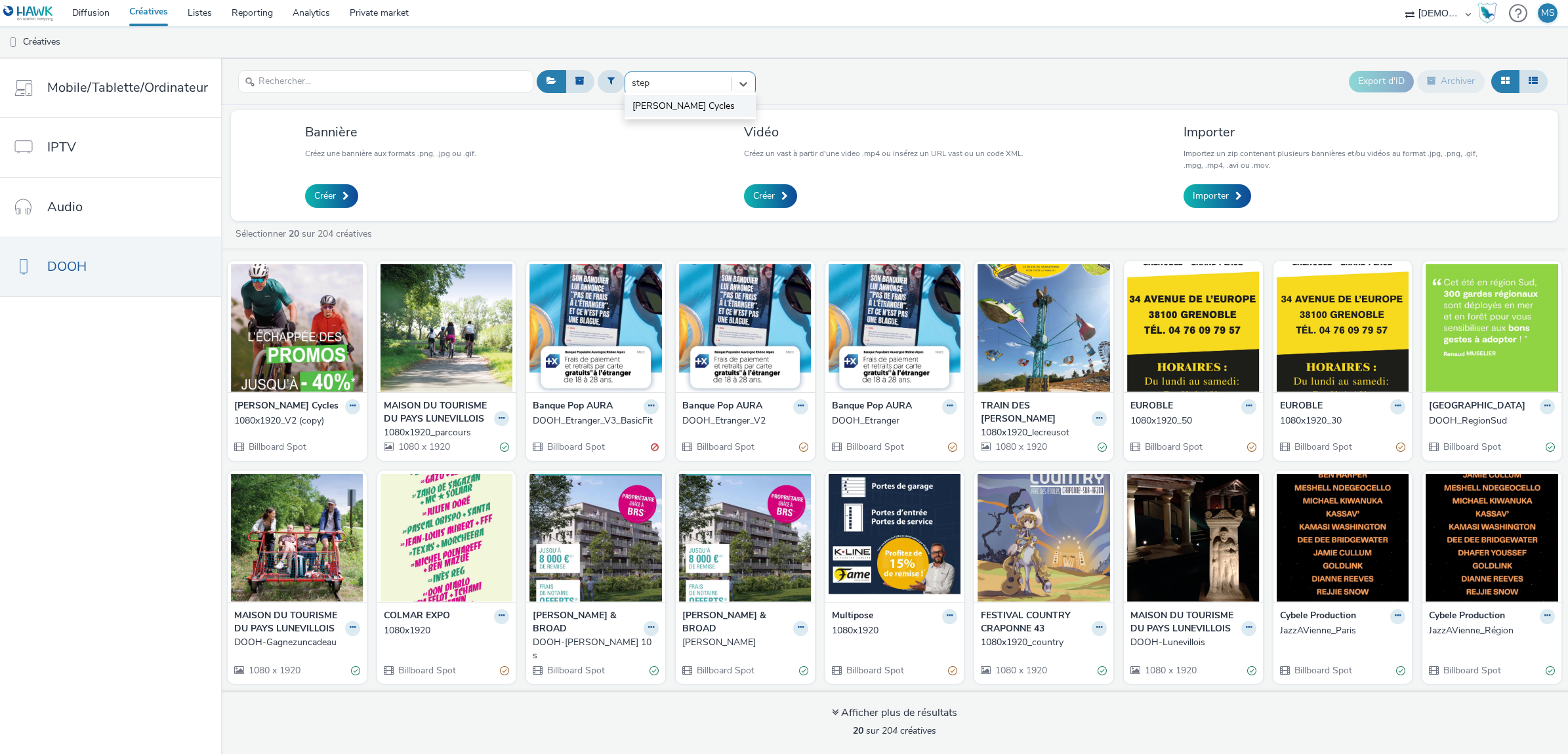
click at [661, 111] on span "[PERSON_NAME] Cycles" at bounding box center [683, 106] width 102 height 13
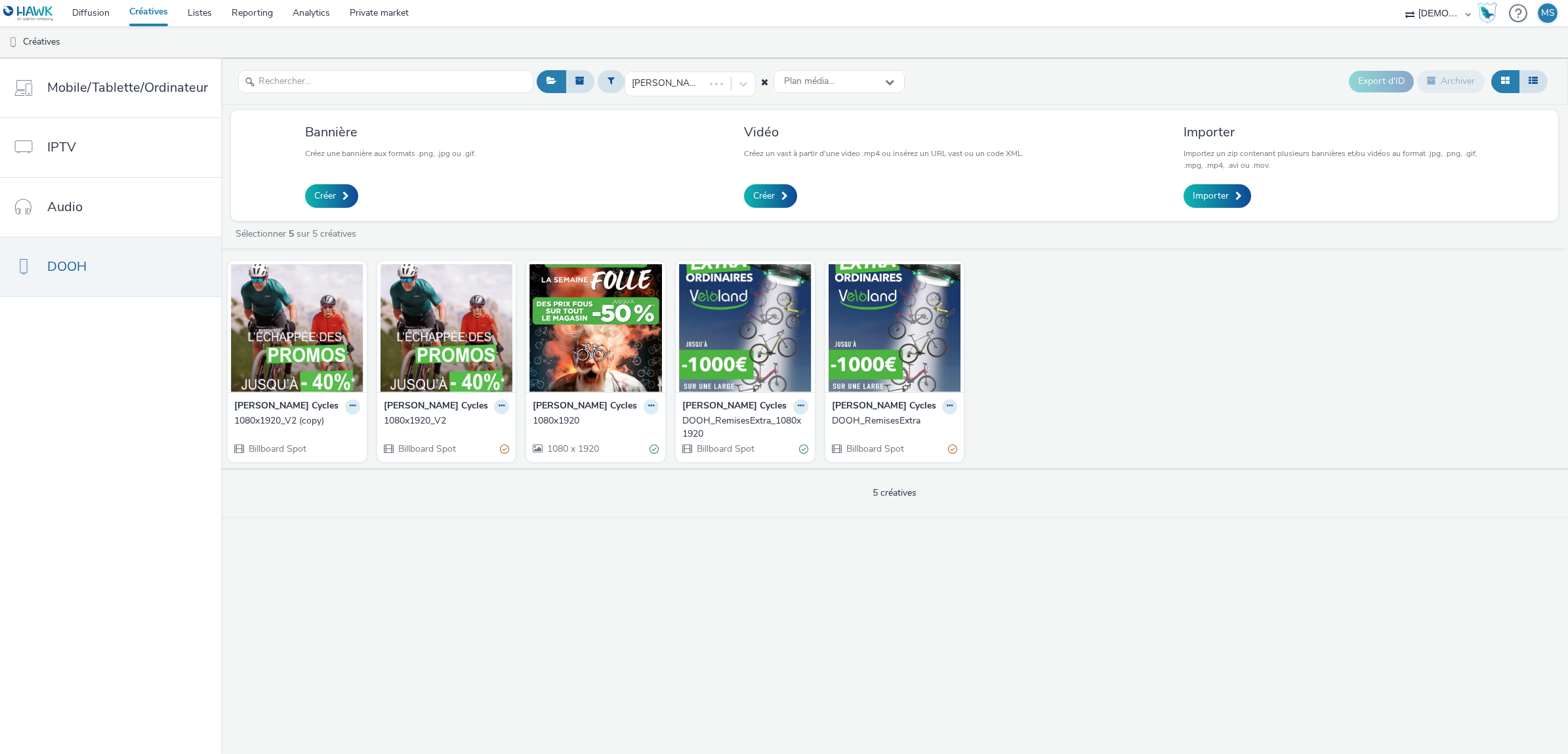
click at [645, 410] on button at bounding box center [651, 407] width 15 height 15
click at [599, 453] on link "Dupliquer" at bounding box center [609, 455] width 99 height 26
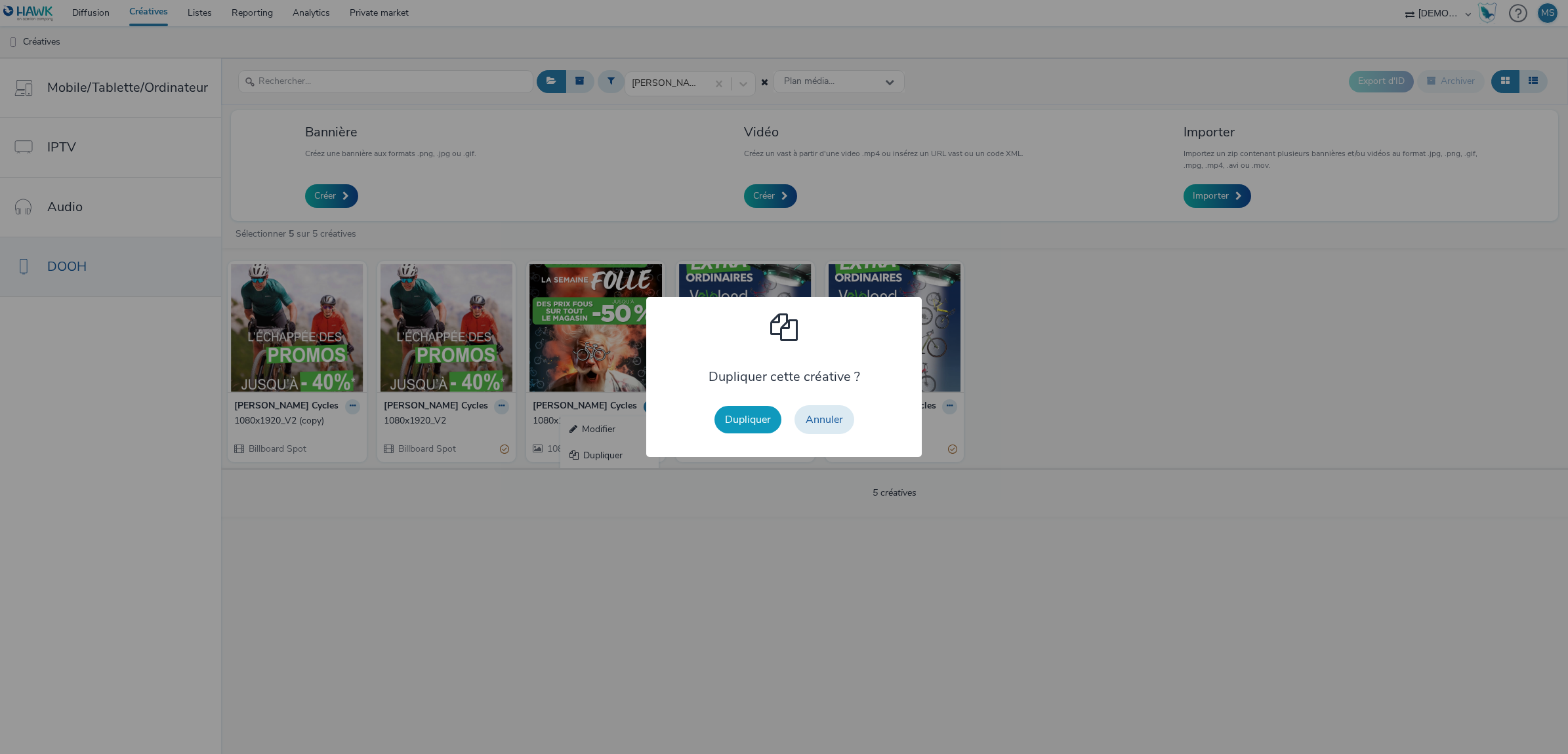
click at [753, 422] on button "Dupliquer" at bounding box center [747, 419] width 67 height 27
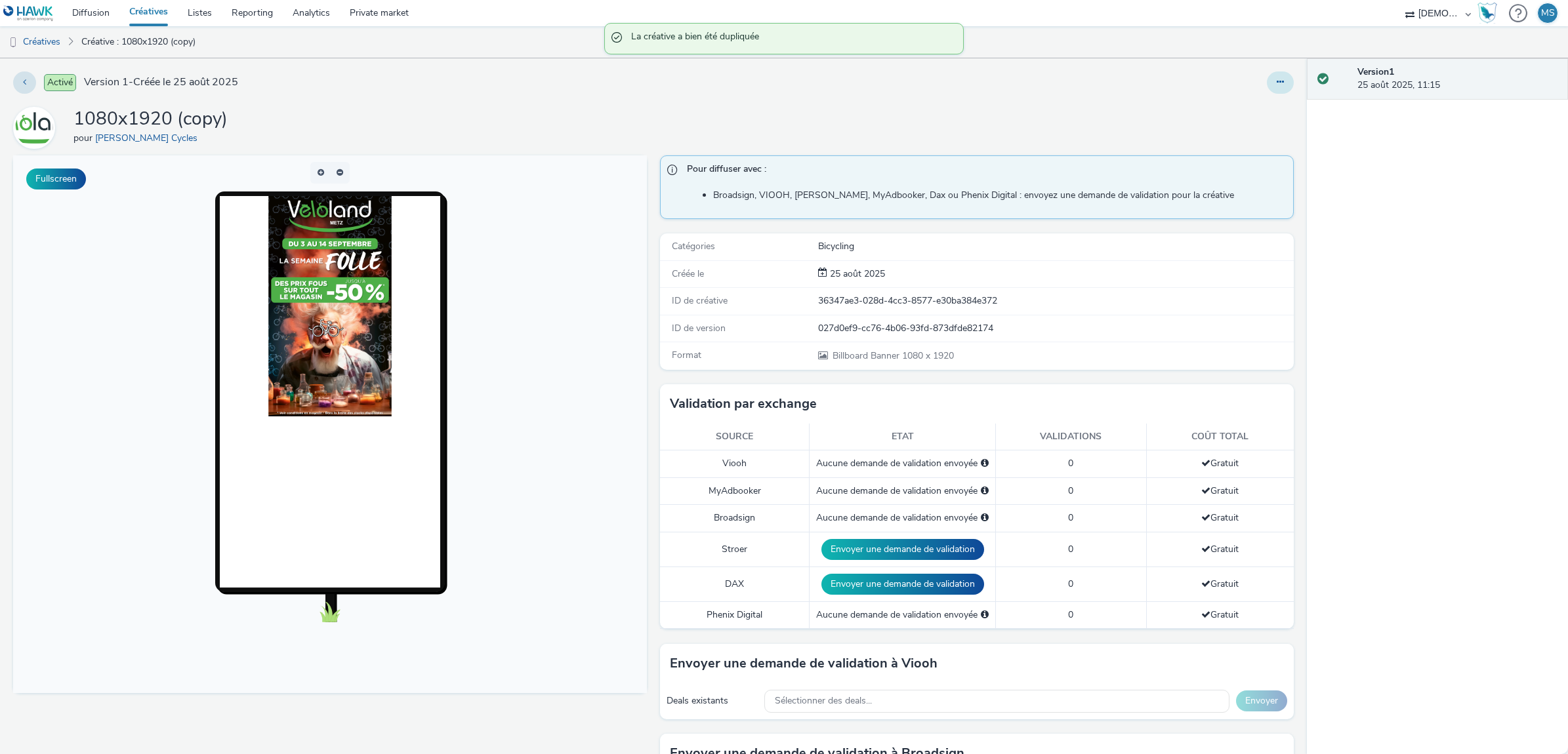
click at [1267, 78] on button at bounding box center [1280, 83] width 27 height 23
click at [1244, 110] on link "Modifier" at bounding box center [1245, 108] width 99 height 26
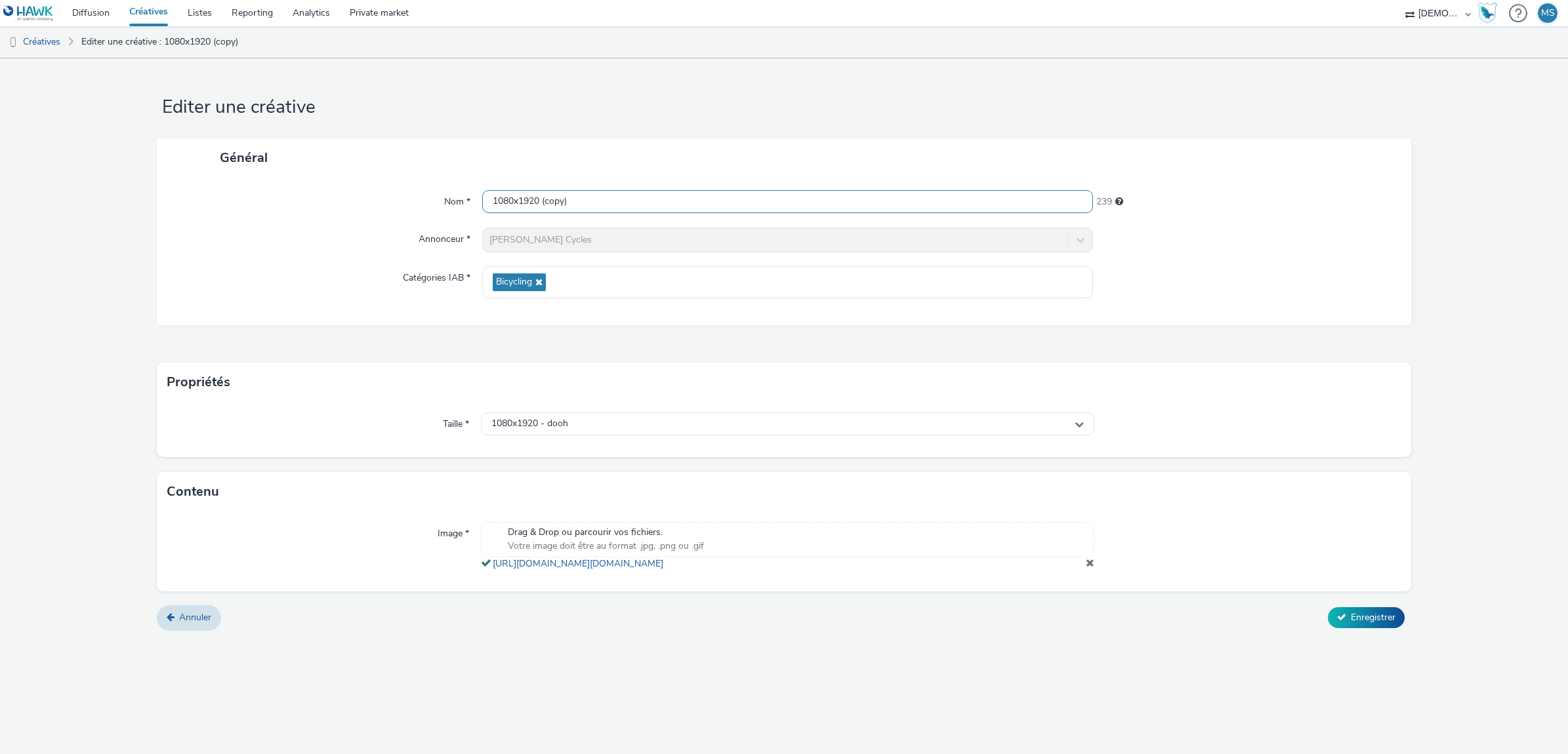
click at [667, 198] on input "1080x1920 (copy)" at bounding box center [788, 201] width 611 height 23
type input "1080x1920_veloland"
click at [1092, 568] on span at bounding box center [1090, 562] width 8 height 11
click at [1356, 620] on span "Enregistrer" at bounding box center [1372, 622] width 44 height 13
